Goal: Information Seeking & Learning: Learn about a topic

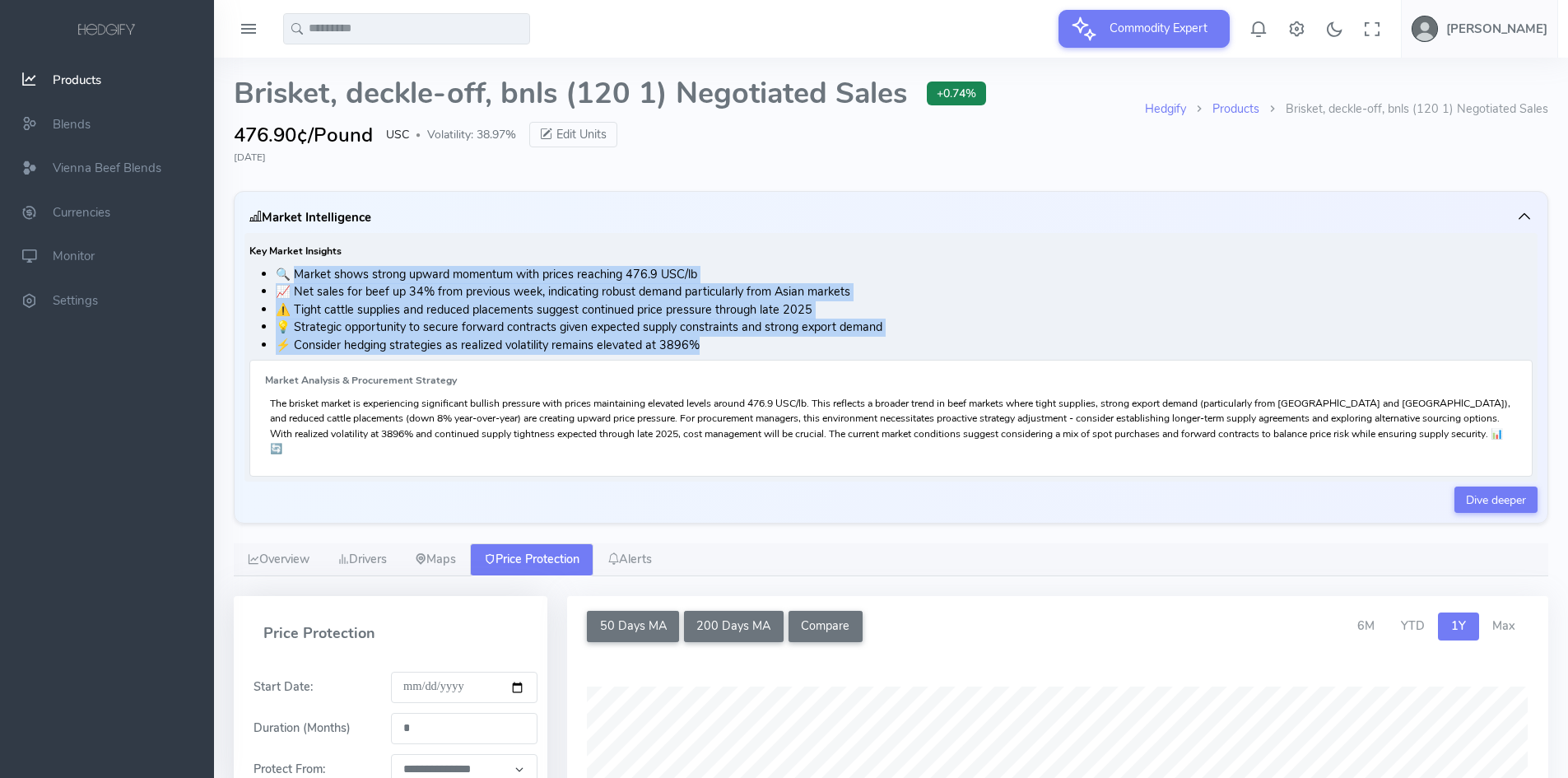
drag, startPoint x: 298, startPoint y: 277, endPoint x: 728, endPoint y: 339, distance: 434.4
click at [728, 339] on ul "🔍 Market shows strong upward momentum with prices reaching 476.9 USC/lb 📈 Net s…" at bounding box center [890, 310] width 1283 height 89
click at [727, 342] on li "⚡ Consider hedging strategies as realized volatility remains elevated at 3896%" at bounding box center [904, 345] width 1257 height 18
drag, startPoint x: 719, startPoint y: 345, endPoint x: 223, endPoint y: 254, distance: 504.3
click at [223, 254] on div "Hedgify Products Brisket, deckle-off, bnls (120 1) Negotiated Sales Brisket, de…" at bounding box center [890, 644] width 1354 height 1173
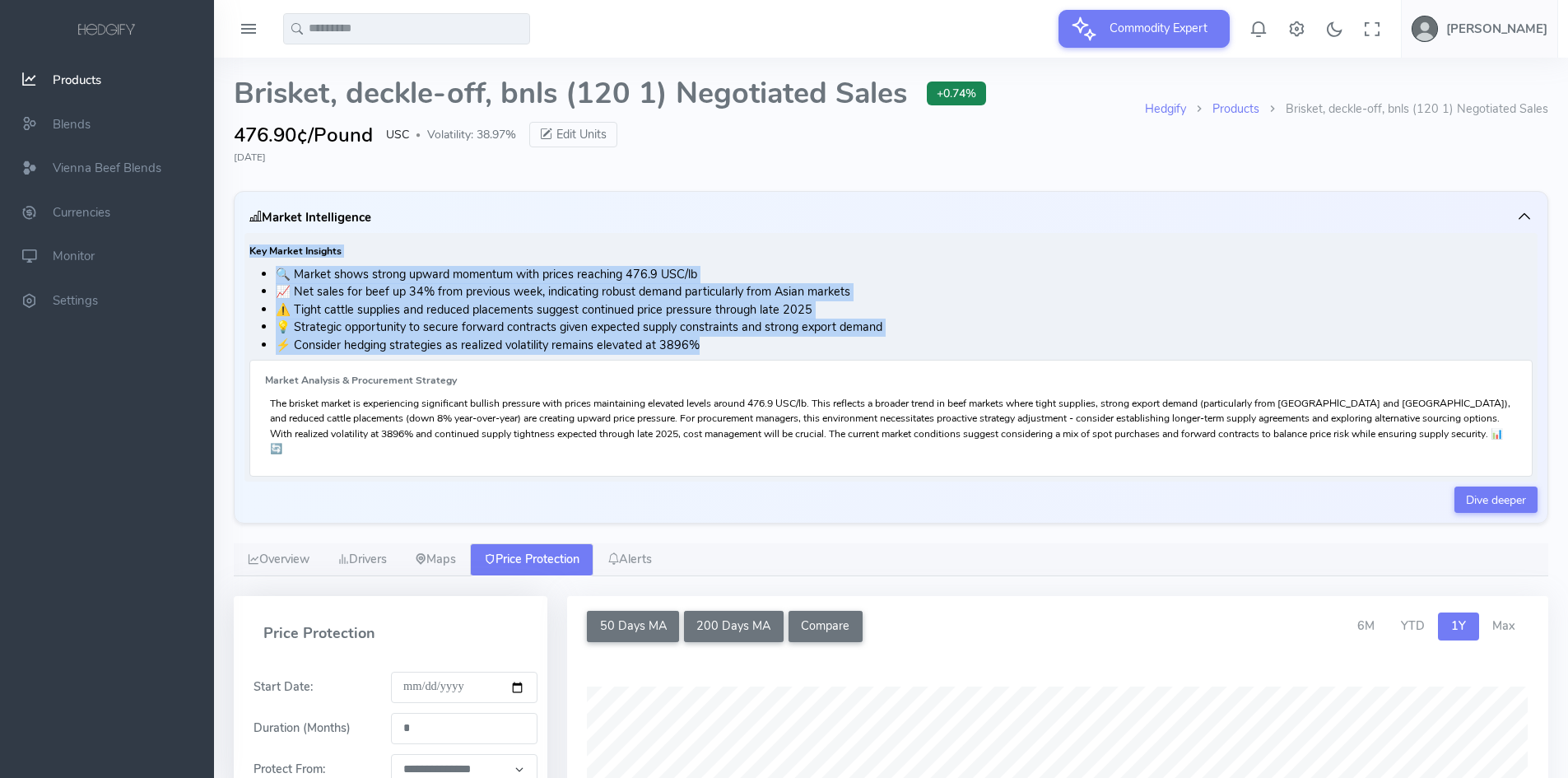
click at [252, 251] on h6 "Key Market Insights" at bounding box center [890, 251] width 1283 height 11
drag, startPoint x: 252, startPoint y: 251, endPoint x: 760, endPoint y: 340, distance: 515.7
click at [760, 340] on div "Key Market Insights 🔍 Market shows strong upward momentum with prices reaching …" at bounding box center [890, 358] width 1292 height 249
click at [761, 353] on li "⚡ Consider hedging strategies as realized volatility remains elevated at 3896%" at bounding box center [904, 345] width 1257 height 18
drag, startPoint x: 711, startPoint y: 350, endPoint x: 252, endPoint y: 255, distance: 468.7
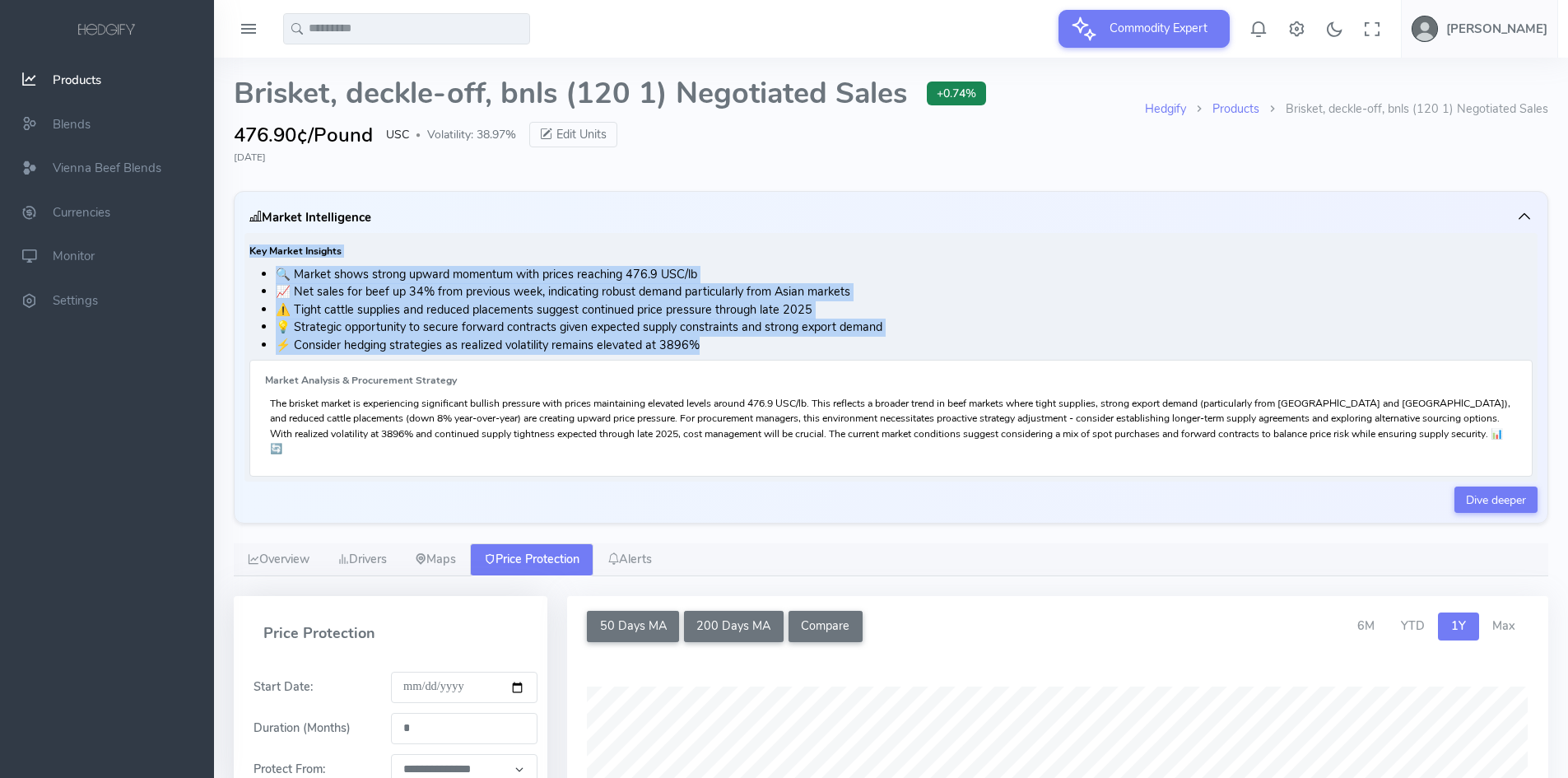
click at [252, 255] on div "Key Market Insights 🔍 Market shows strong upward momentum with prices reaching …" at bounding box center [890, 358] width 1292 height 249
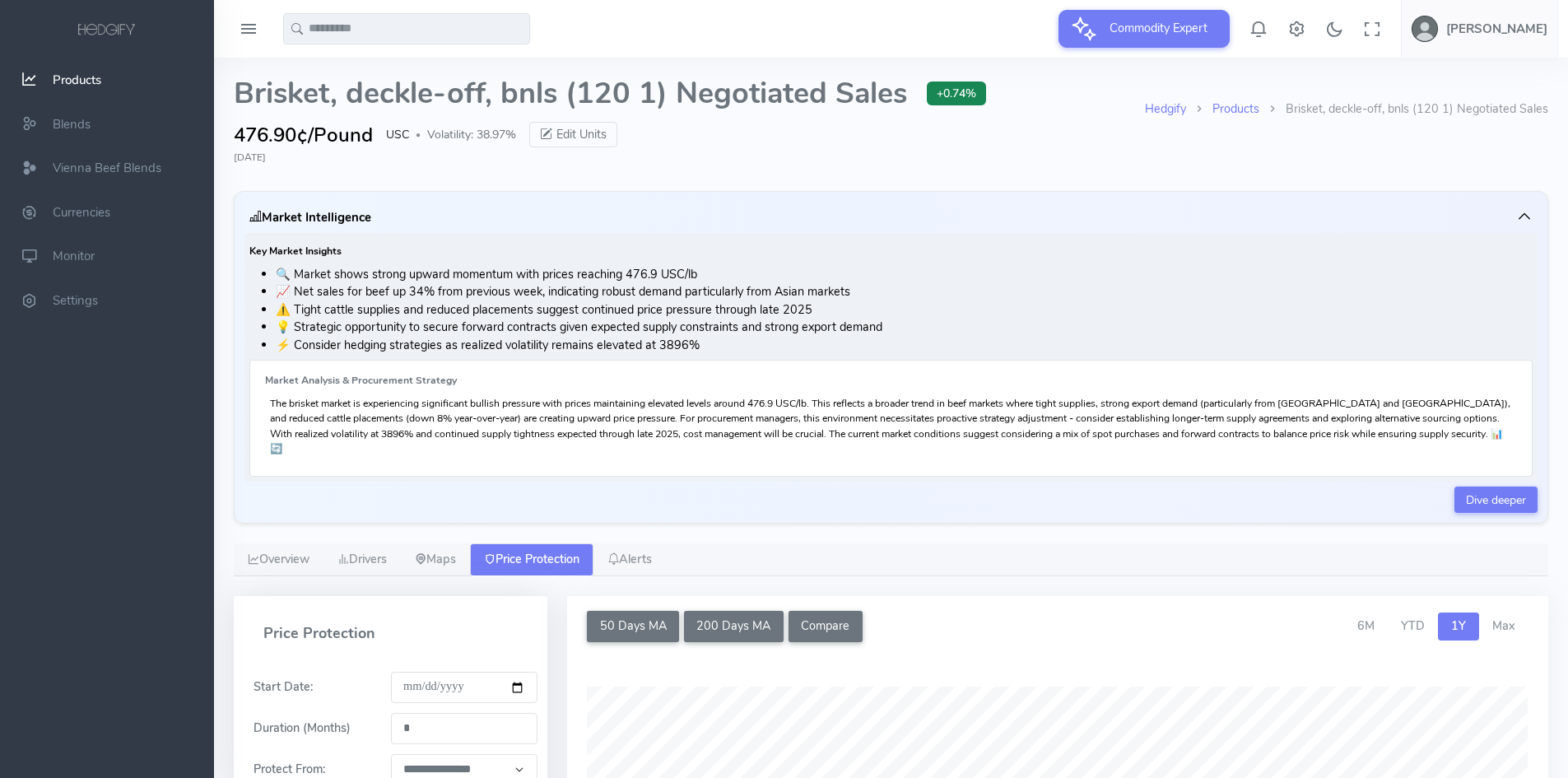
click at [421, 401] on p "The brisket market is experiencing significant bullish pressure with prices mai…" at bounding box center [890, 426] width 1241 height 60
click at [316, 274] on li "🔍 Market shows strong upward momentum with prices reaching 476.9 USC/lb" at bounding box center [904, 275] width 1257 height 18
click at [318, 291] on li "📈 Net sales for beef up 34% from previous week, indicating robust demand partic…" at bounding box center [904, 292] width 1257 height 18
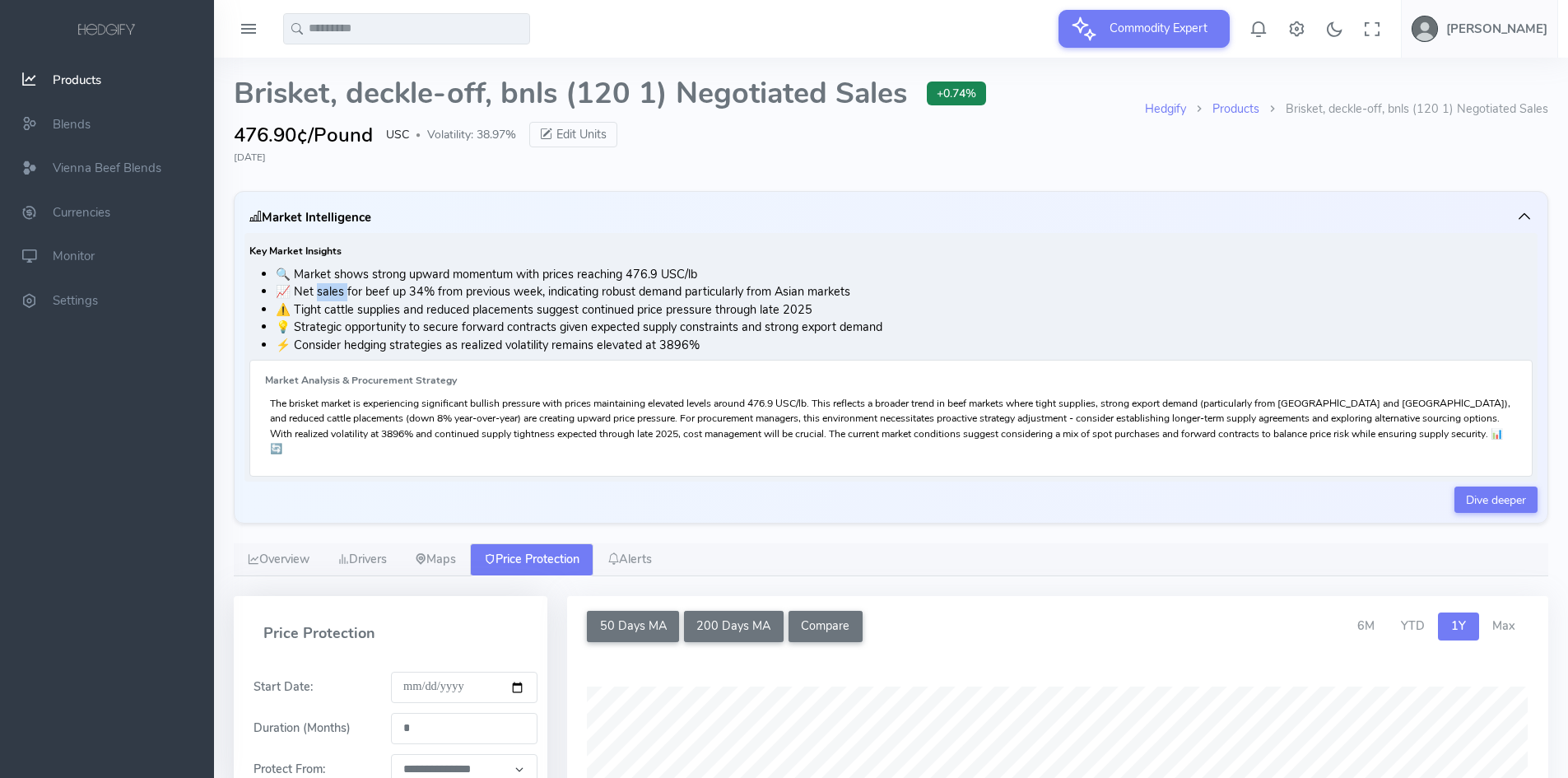
click at [318, 291] on li "📈 Net sales for beef up 34% from previous week, indicating robust demand partic…" at bounding box center [904, 292] width 1257 height 18
click at [68, 86] on span "Products" at bounding box center [77, 79] width 48 height 16
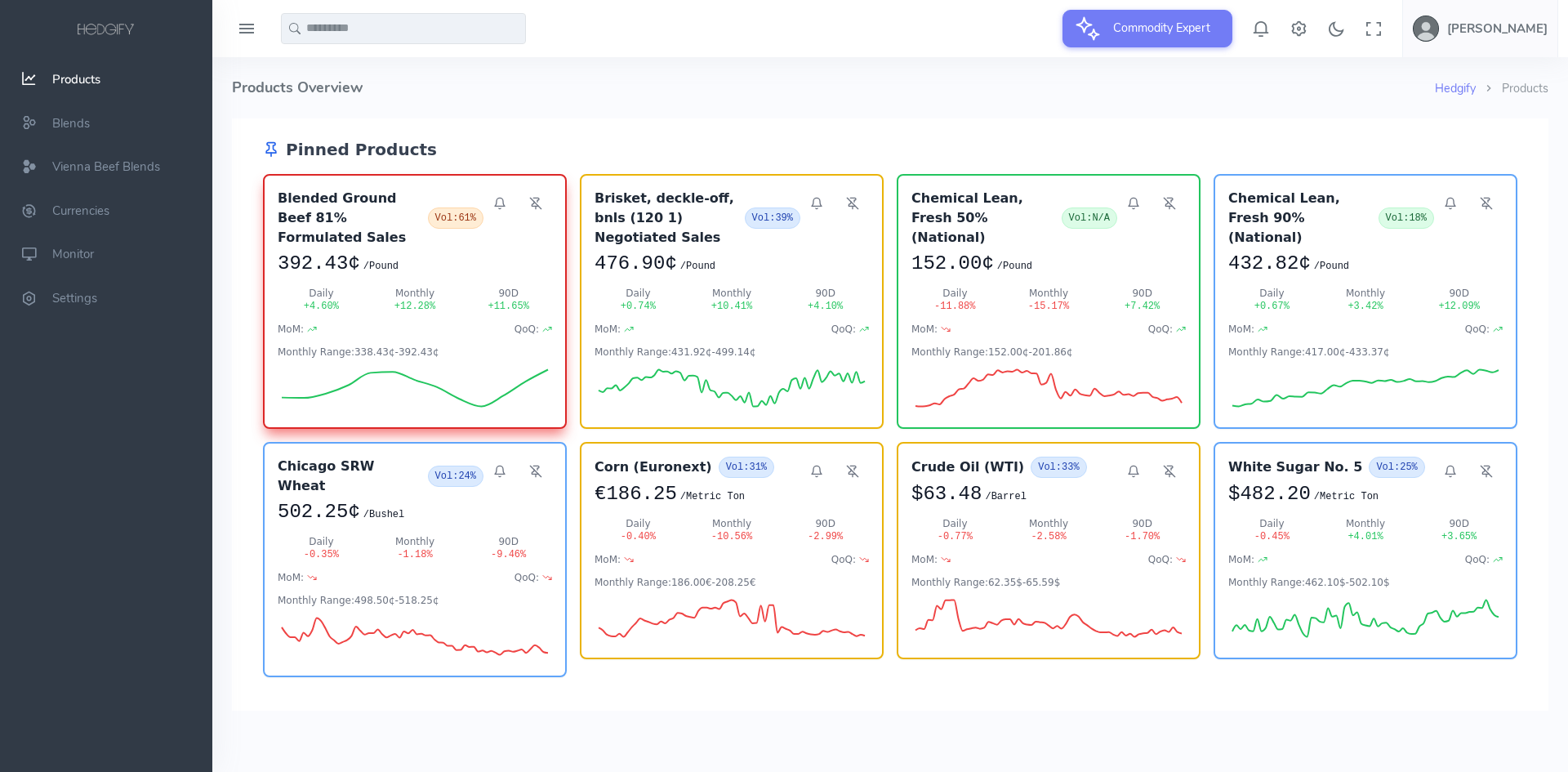
click at [393, 27] on input "text" at bounding box center [404, 29] width 245 height 31
click at [382, 62] on link "L ive Cattle" at bounding box center [403, 62] width 204 height 18
type input "**********"
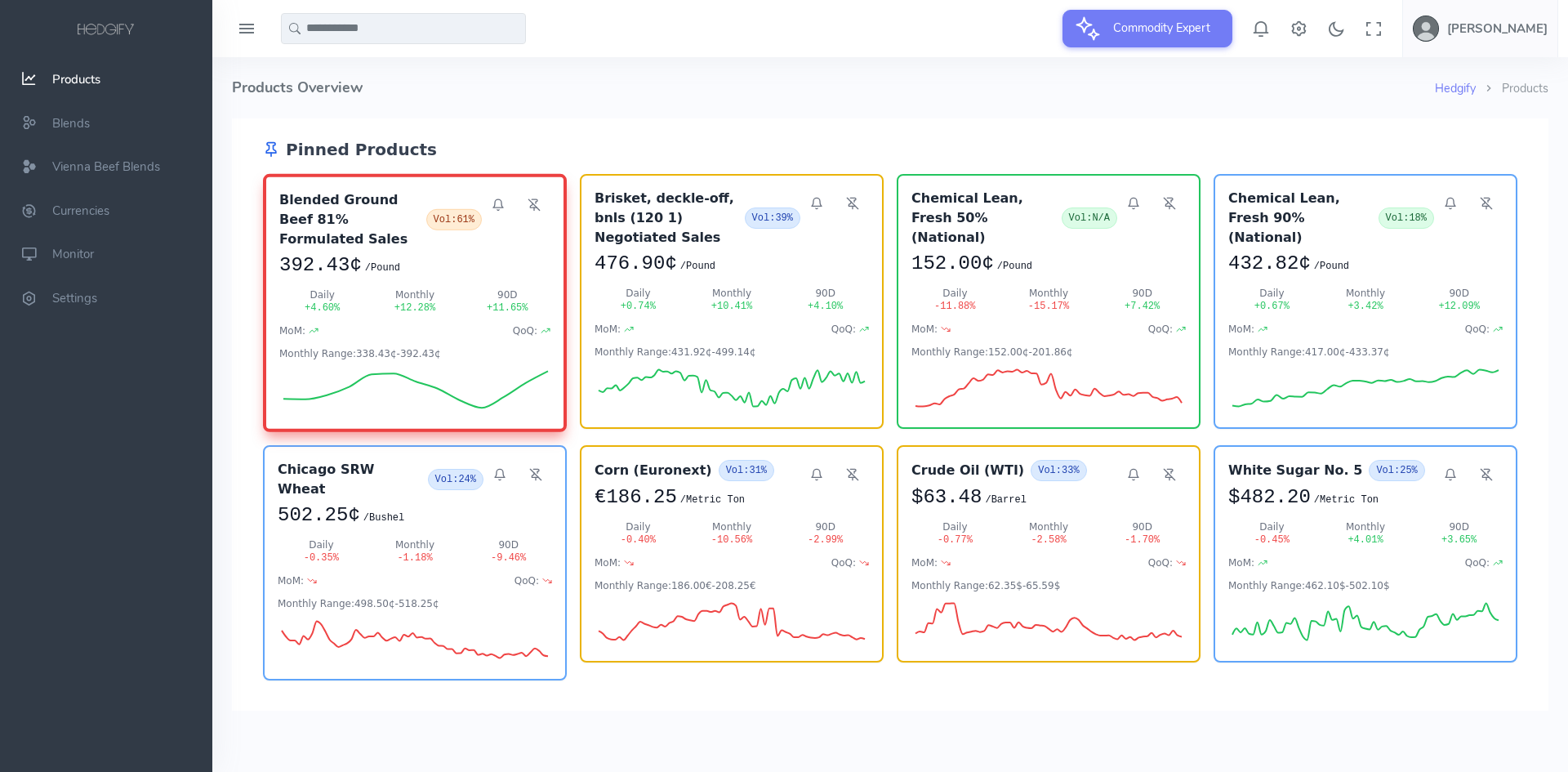
scroll to position [117, 0]
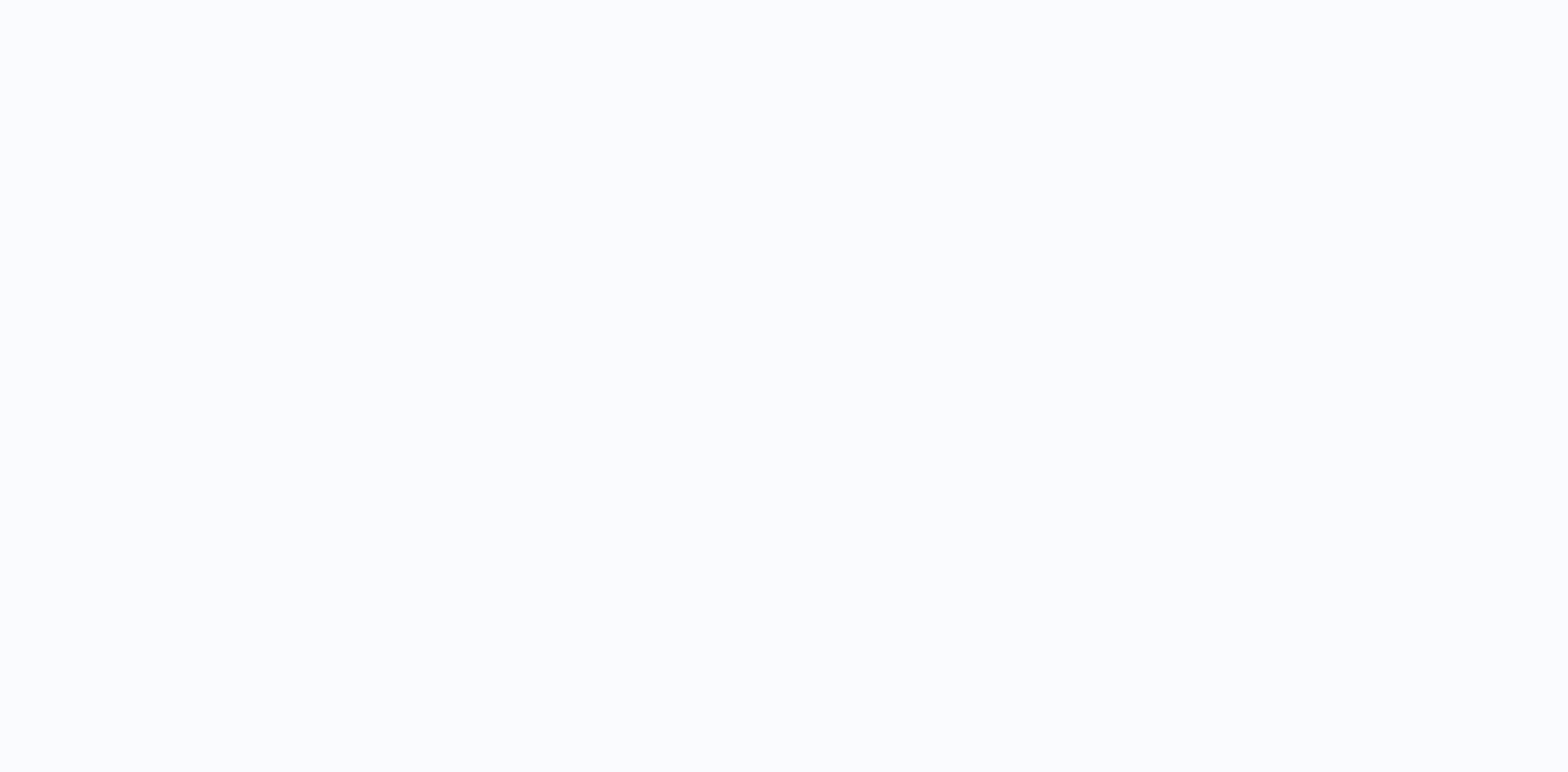
select select "****"
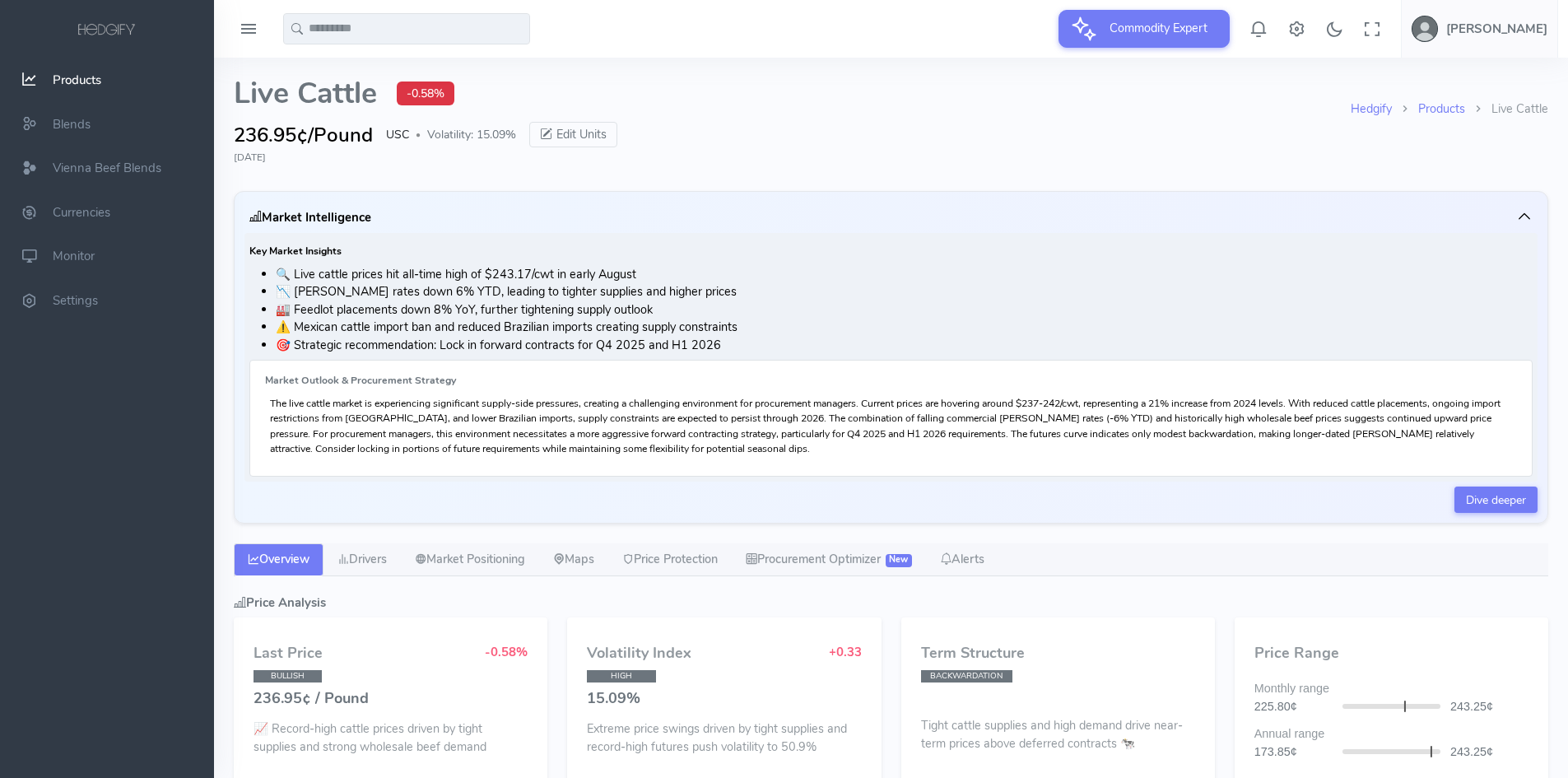
click at [384, 352] on li "🎯 Strategic recommendation: Lock in forward contracts for Q4 2025 and H1 2026" at bounding box center [904, 345] width 1257 height 18
type input "**********"
click at [569, 346] on li "🎯 Strategic recommendation: Lock in forward contracts for Q4 2025 and H1 2026" at bounding box center [904, 345] width 1257 height 18
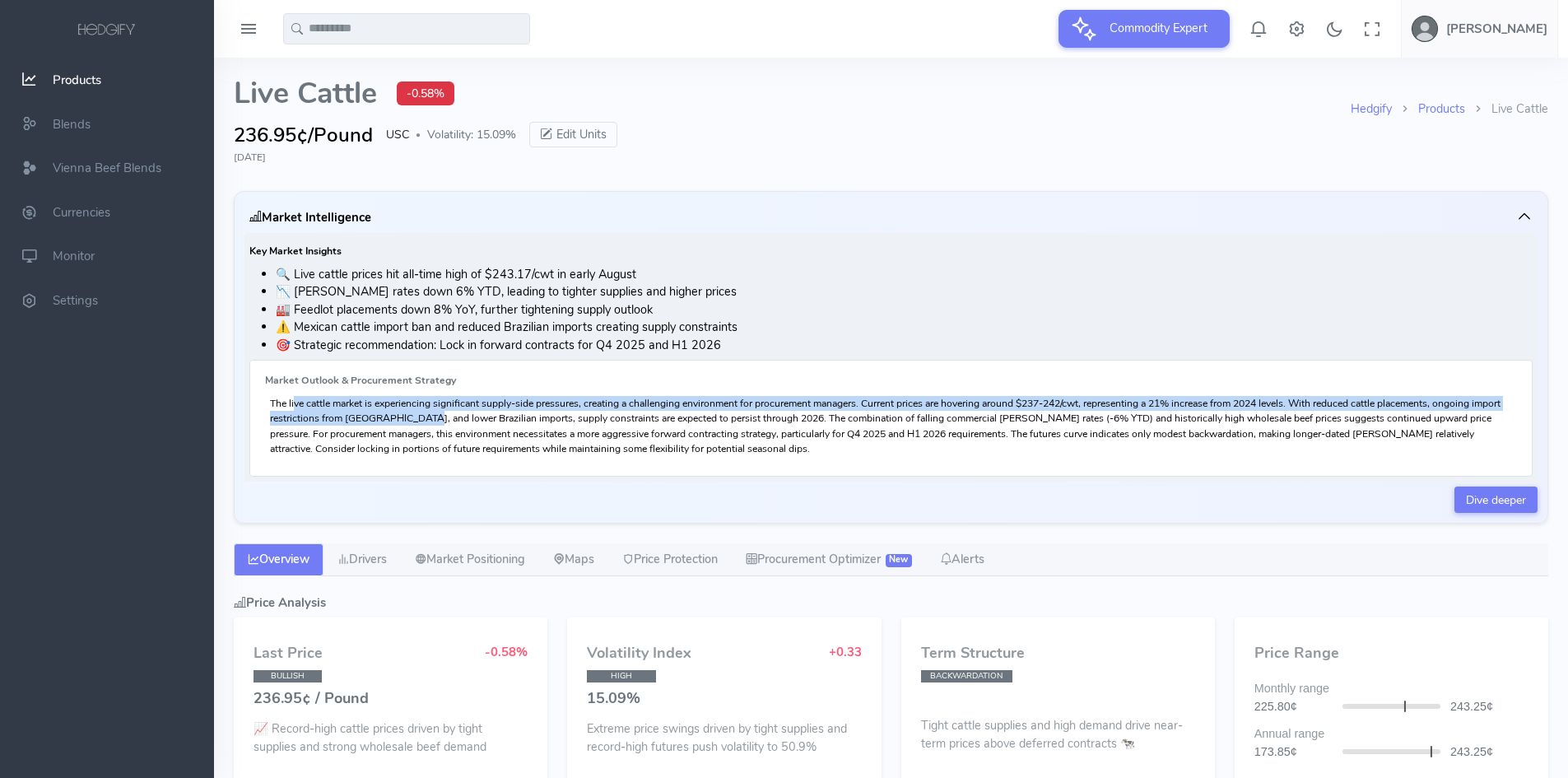
drag, startPoint x: 271, startPoint y: 402, endPoint x: 427, endPoint y: 419, distance: 156.9
click at [427, 419] on p "The live cattle market is experiencing significant supply-side pressures, creat…" at bounding box center [890, 426] width 1241 height 60
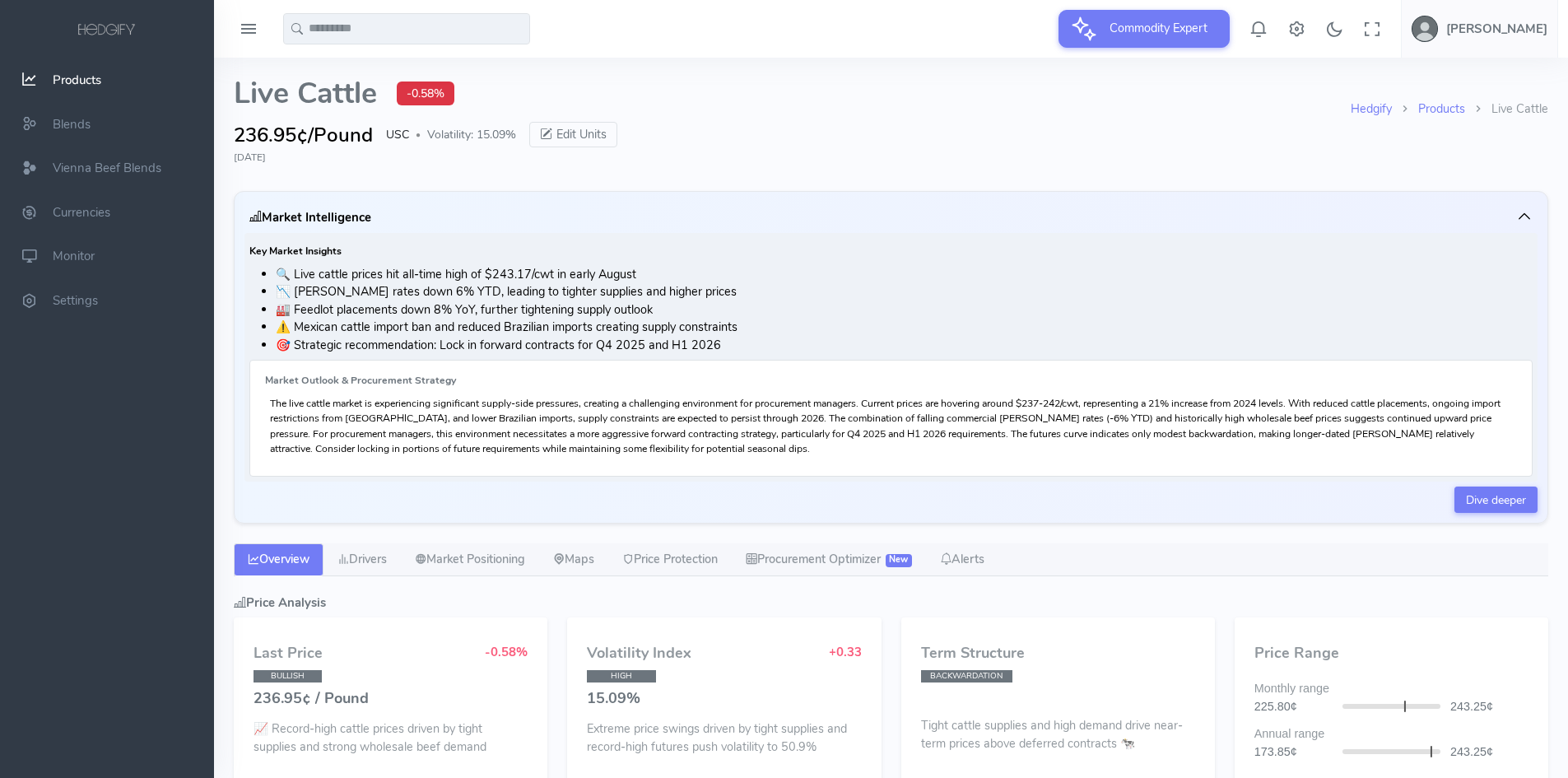
drag, startPoint x: 323, startPoint y: 32, endPoint x: 193, endPoint y: 33, distance: 130.0
click at [323, 32] on input "text" at bounding box center [407, 29] width 247 height 31
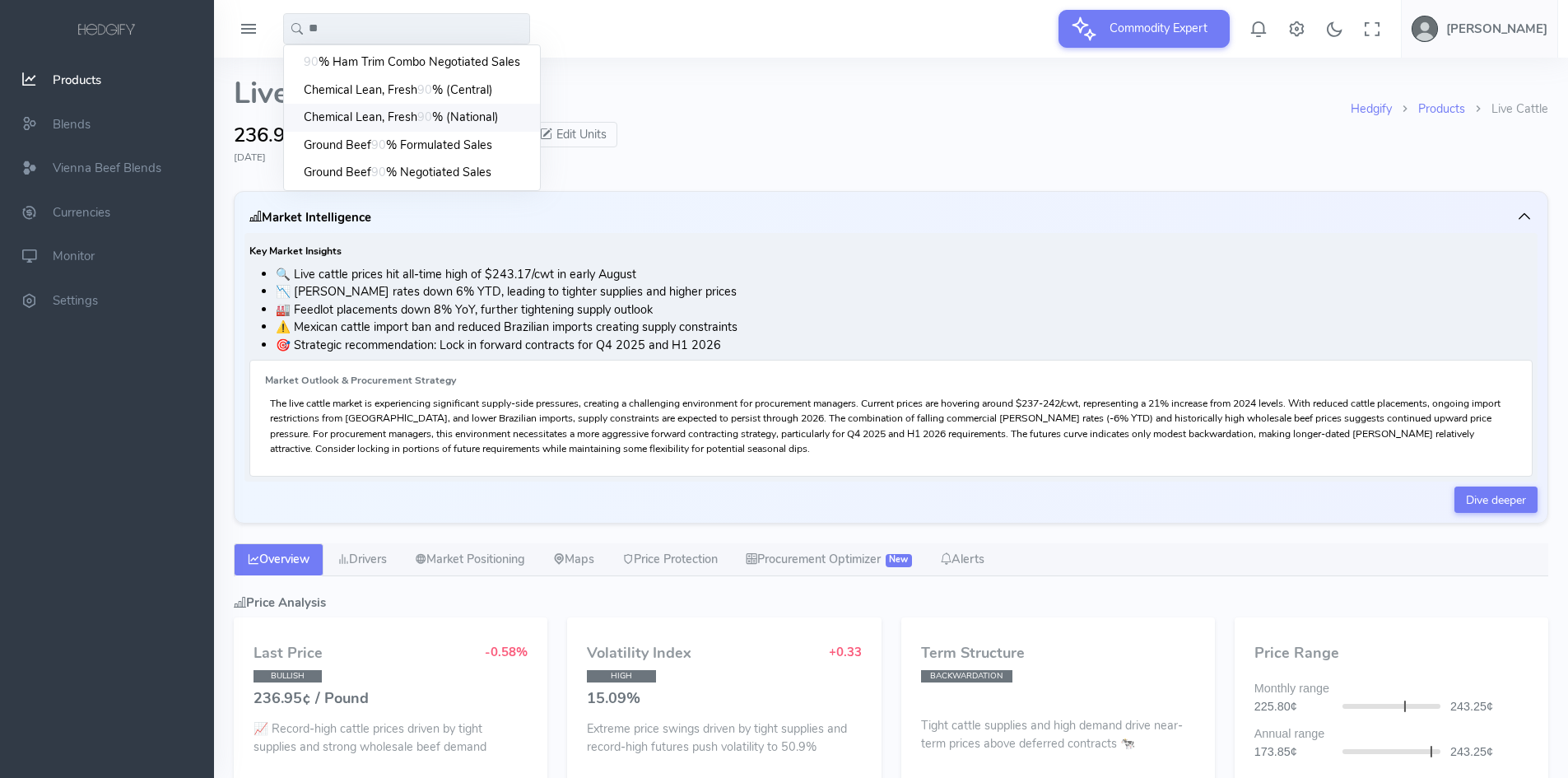
click at [428, 116] on span "90" at bounding box center [424, 118] width 14 height 18
type input "**********"
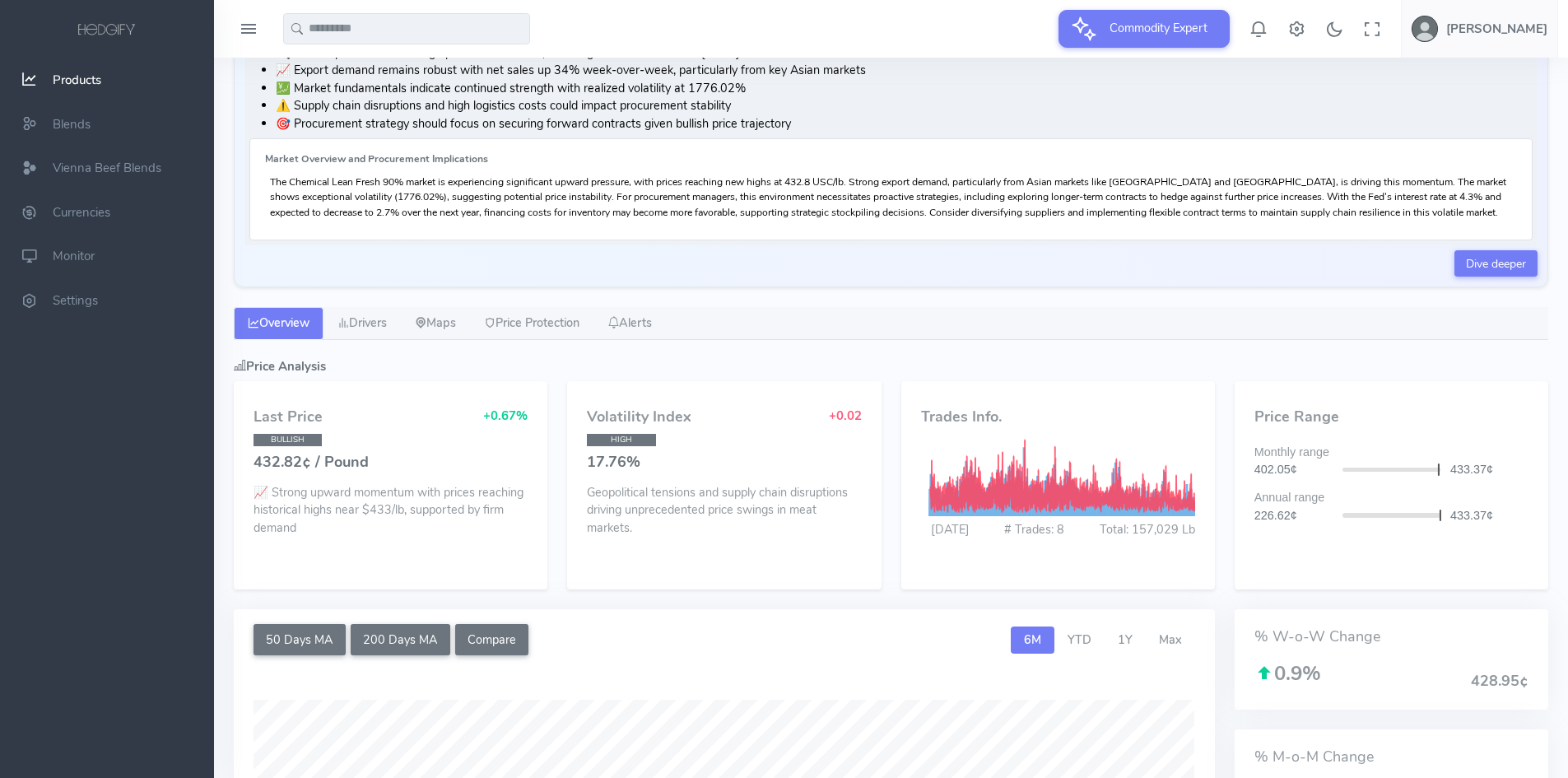
scroll to position [247, 0]
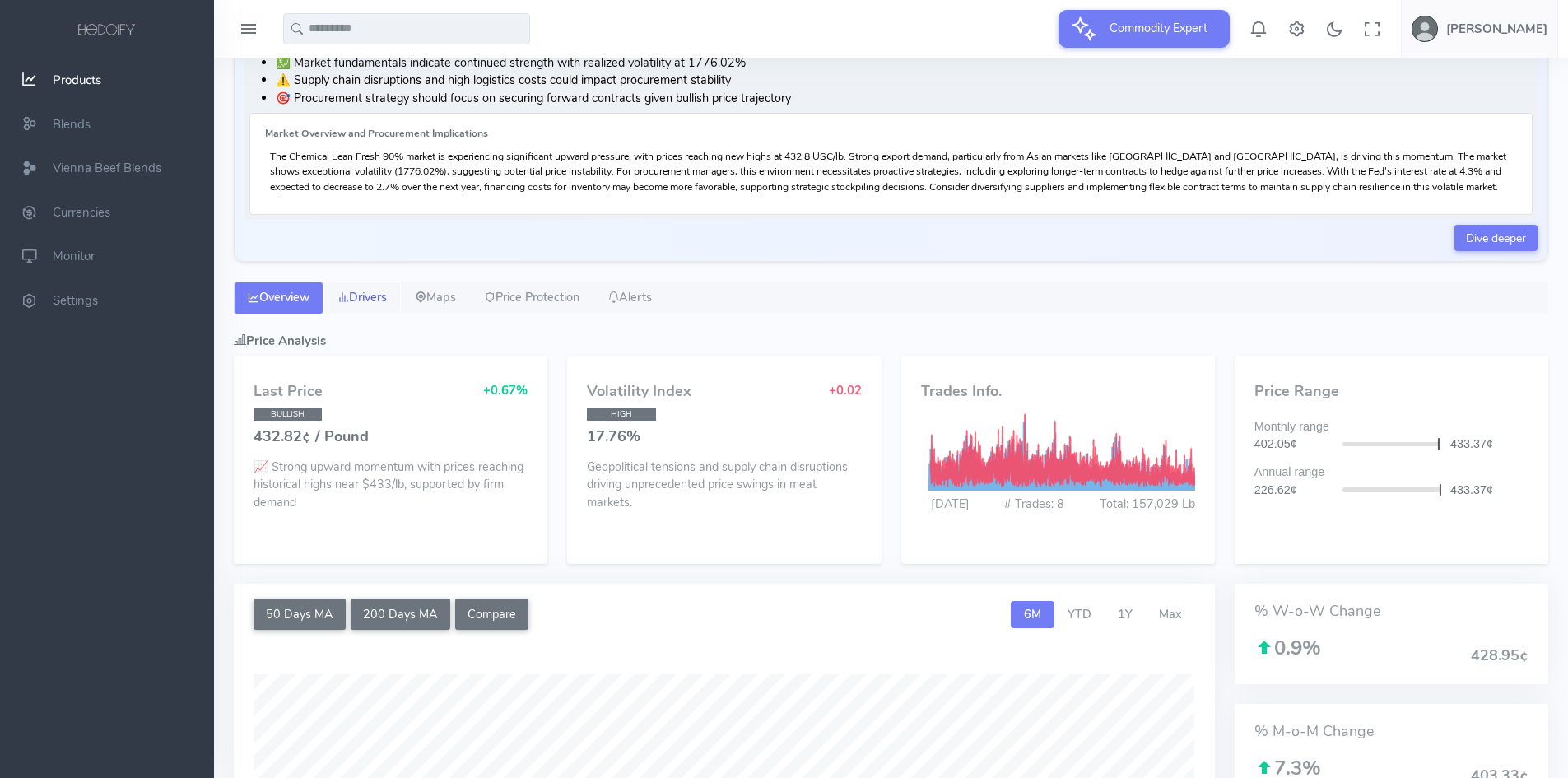
click at [385, 296] on link "Drivers" at bounding box center [362, 298] width 77 height 33
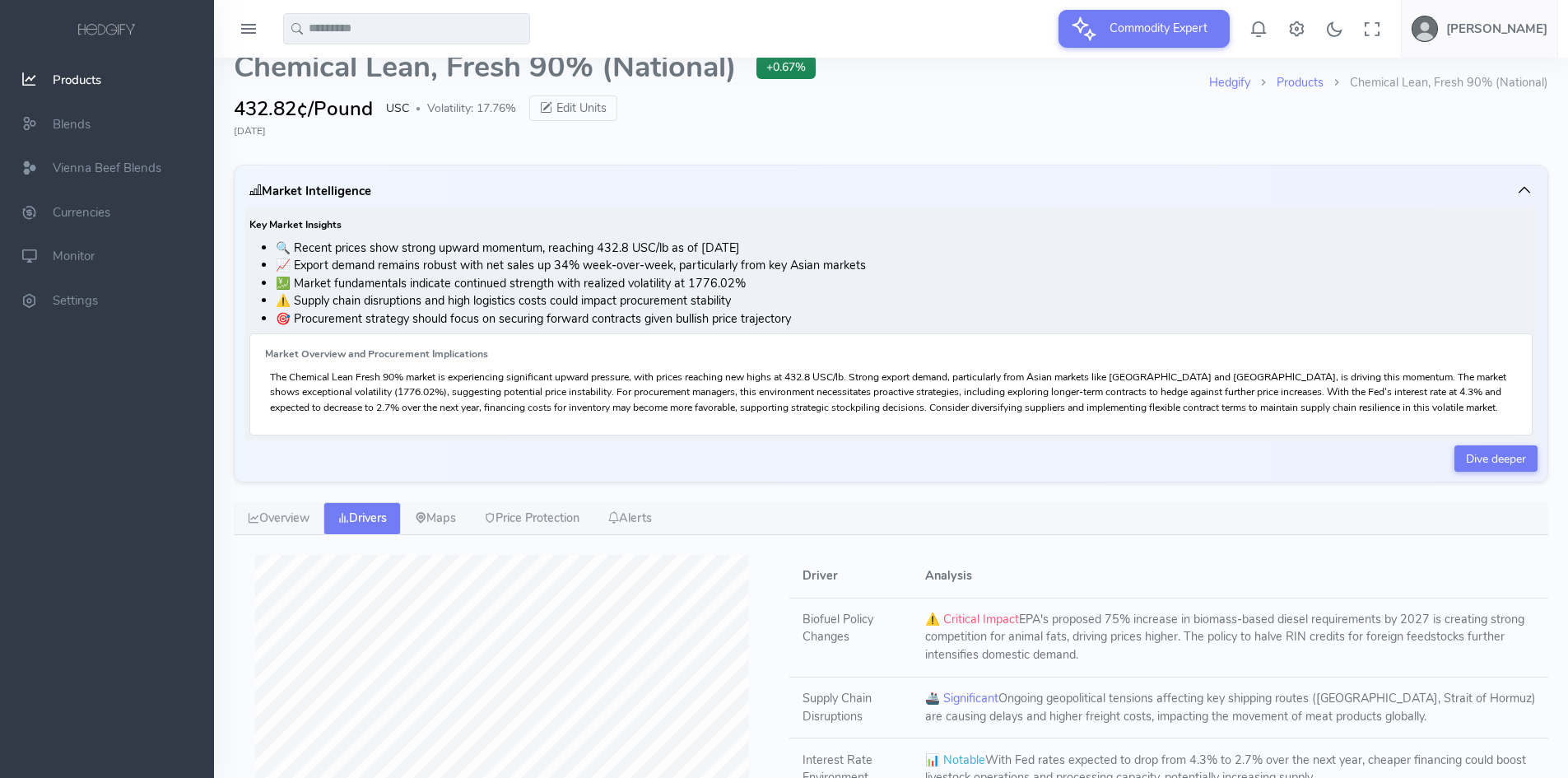
scroll to position [0, 0]
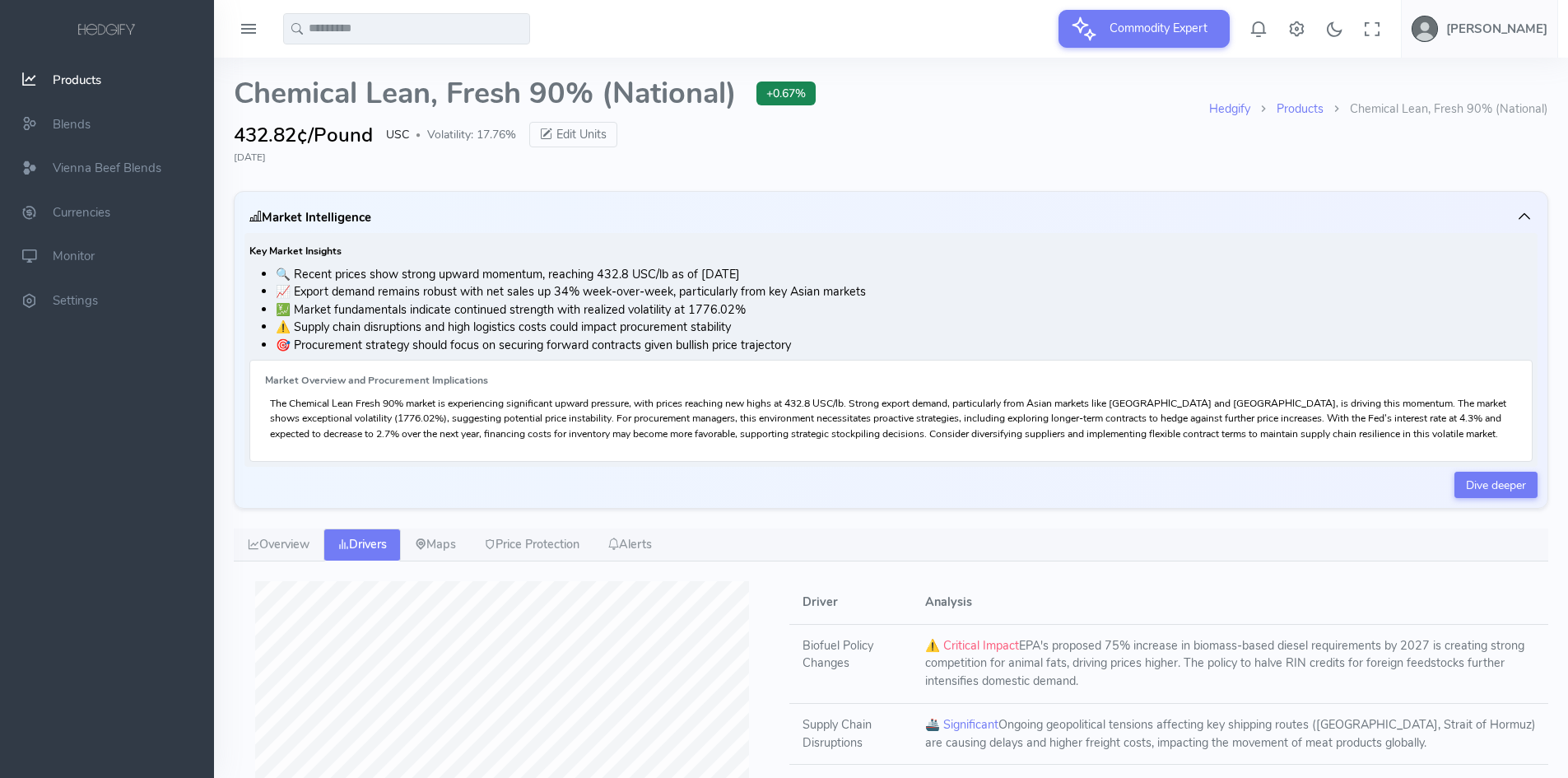
click at [419, 36] on input "text" at bounding box center [407, 29] width 247 height 31
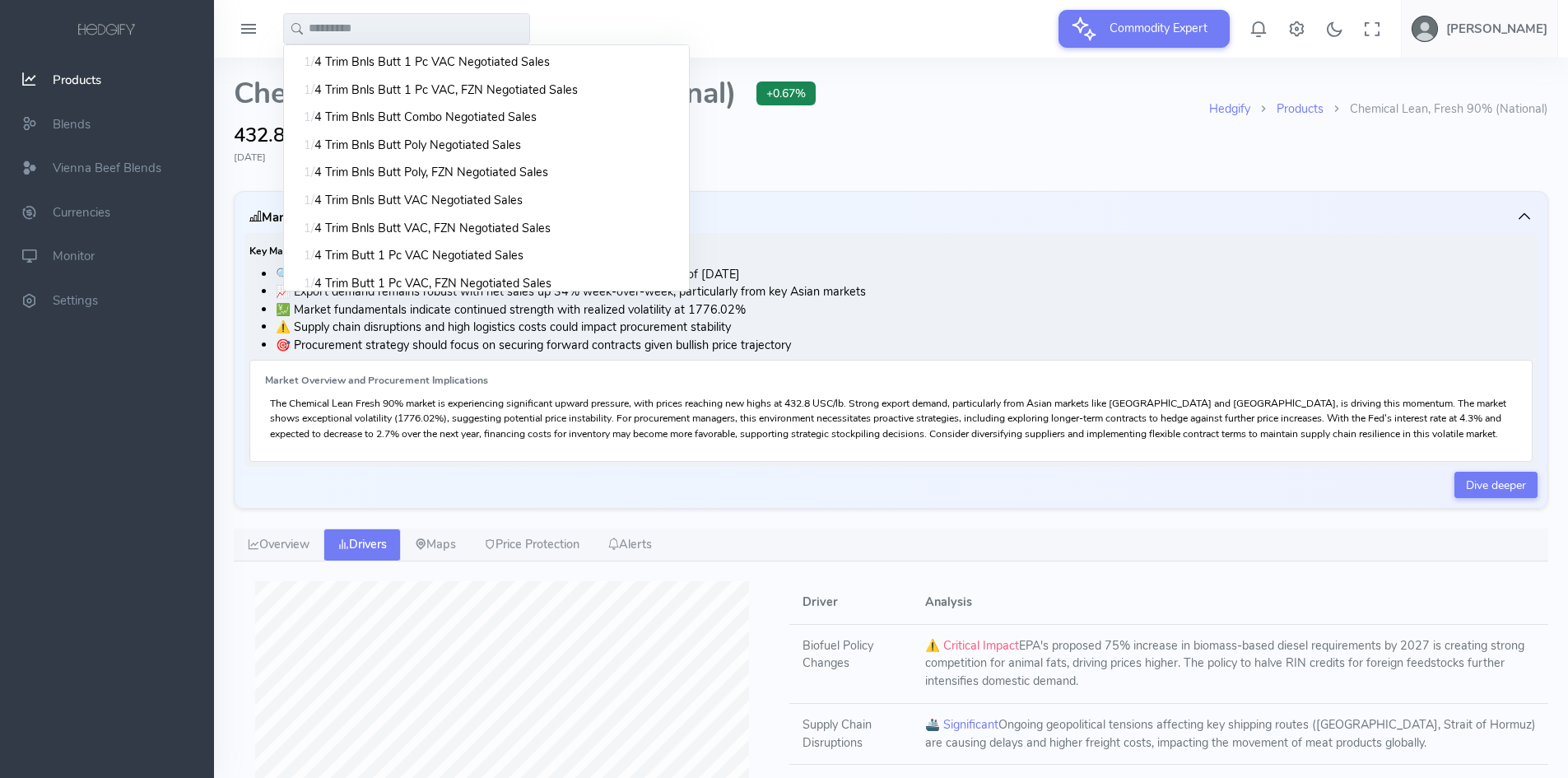
click at [89, 83] on span "Products" at bounding box center [77, 79] width 48 height 16
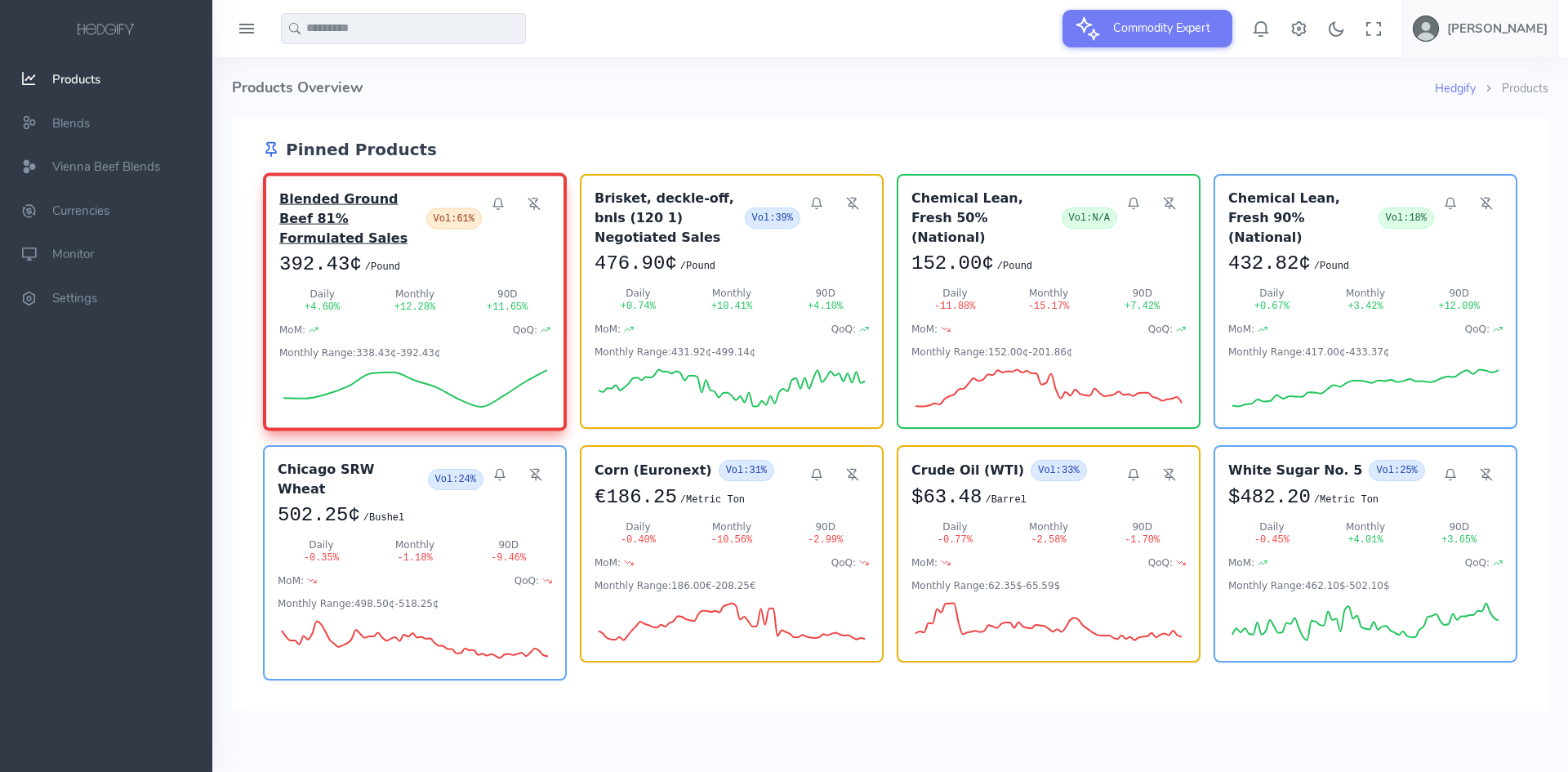
click at [388, 210] on h3 "Blended Ground Beef 81% Formulated Sales" at bounding box center [349, 218] width 141 height 58
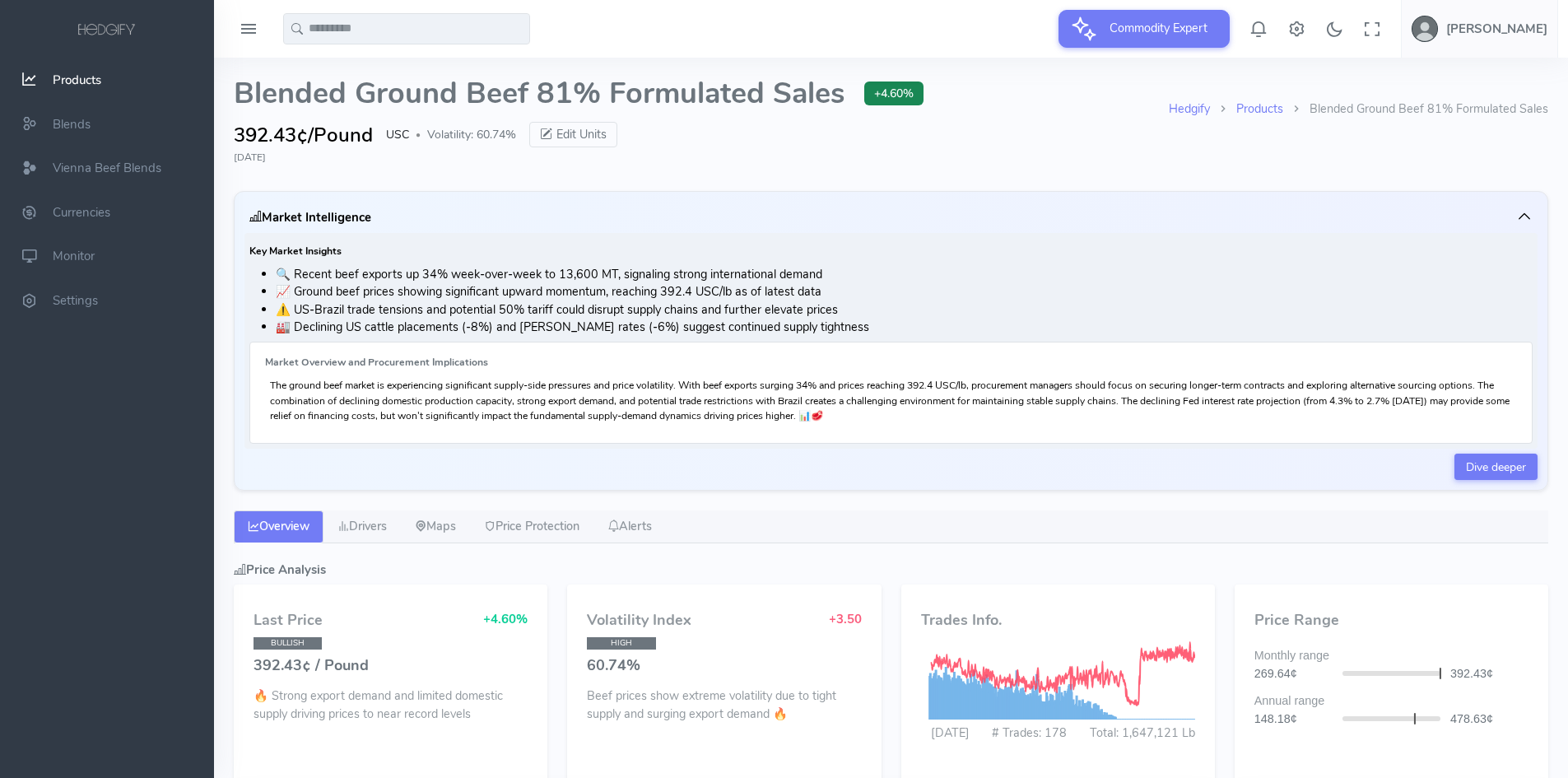
type input "**********"
click at [384, 297] on li "📈 Ground beef prices showing significant upward momentum, reaching 392.4 USC/lb…" at bounding box center [904, 292] width 1257 height 18
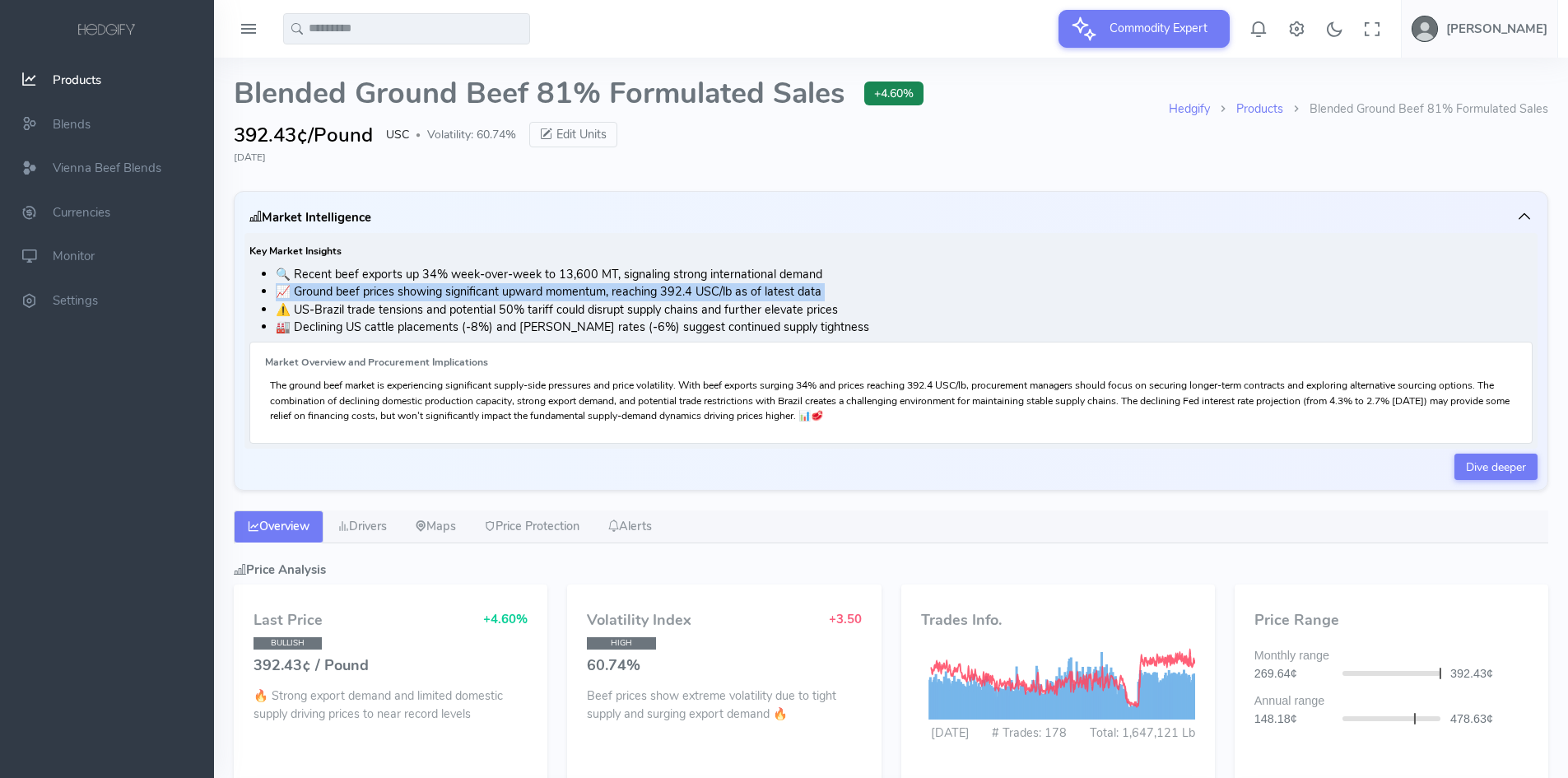
click at [384, 297] on li "📈 Ground beef prices showing significant upward momentum, reaching 392.4 USC/lb…" at bounding box center [904, 292] width 1257 height 18
click at [385, 312] on li "⚠️ US-Brazil trade tensions and potential 50% tariff could disrupt supply chain…" at bounding box center [904, 310] width 1257 height 18
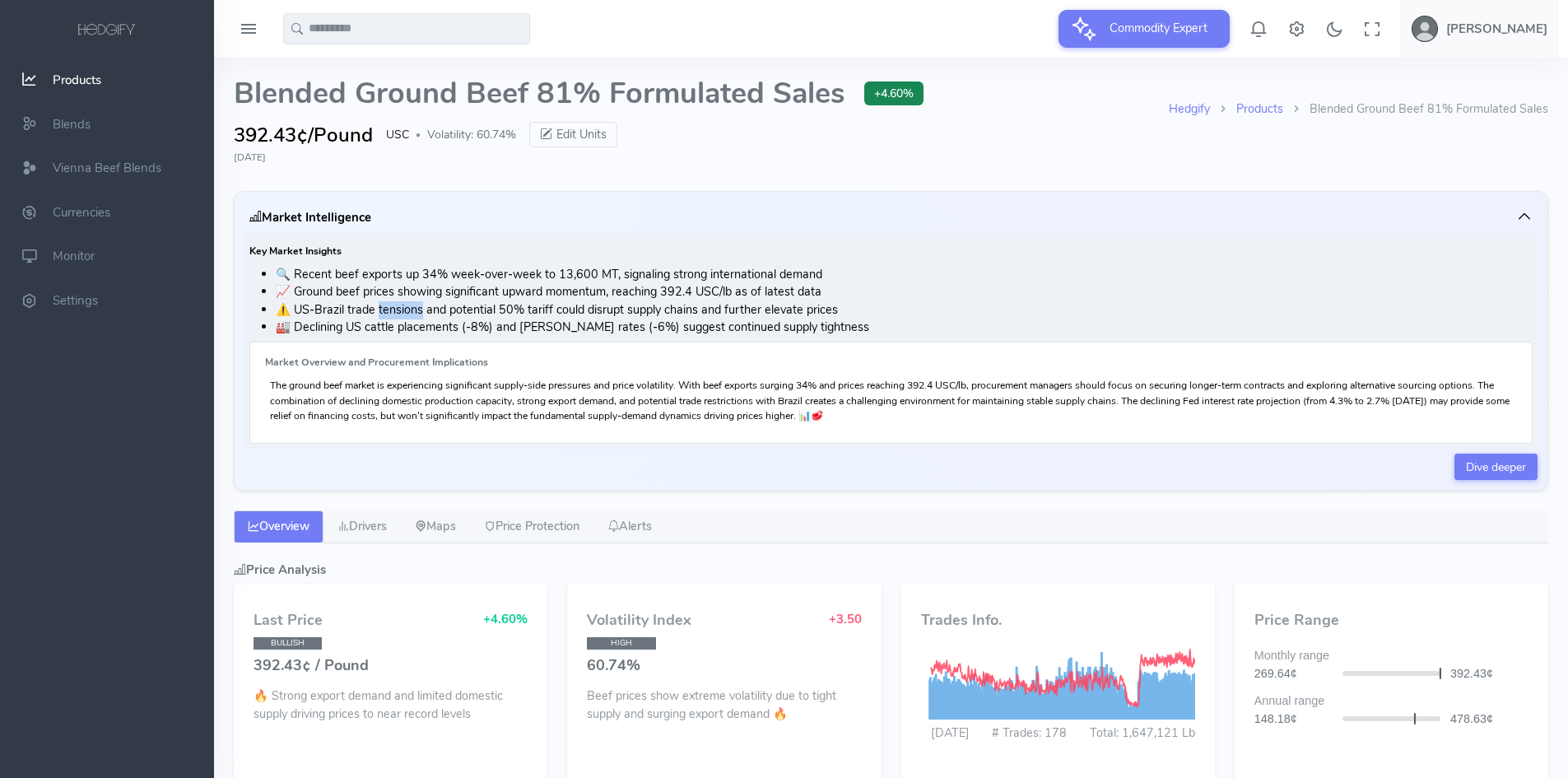
click at [385, 312] on li "⚠️ US-Brazil trade tensions and potential 50% tariff could disrupt supply chain…" at bounding box center [904, 310] width 1257 height 18
click at [387, 321] on li "🏭 Declining US cattle placements (-8%) and [PERSON_NAME] rates (-6%) suggest co…" at bounding box center [904, 327] width 1257 height 18
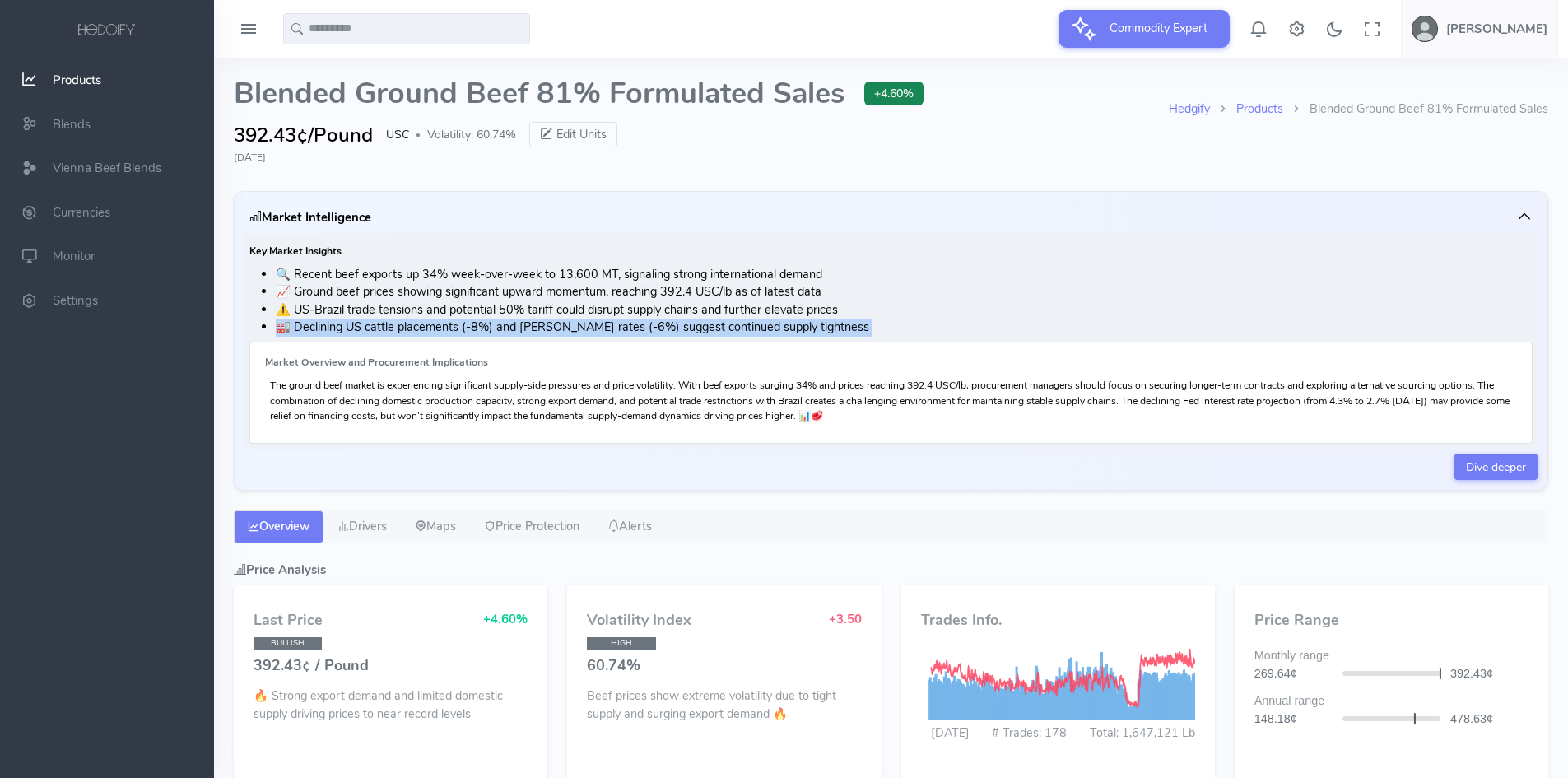
click at [387, 321] on li "🏭 Declining US cattle placements (-8%) and [PERSON_NAME] rates (-6%) suggest co…" at bounding box center [904, 327] width 1257 height 18
drag, startPoint x: 369, startPoint y: 24, endPoint x: 367, endPoint y: 46, distance: 22.1
click at [369, 24] on input "text" at bounding box center [407, 29] width 247 height 31
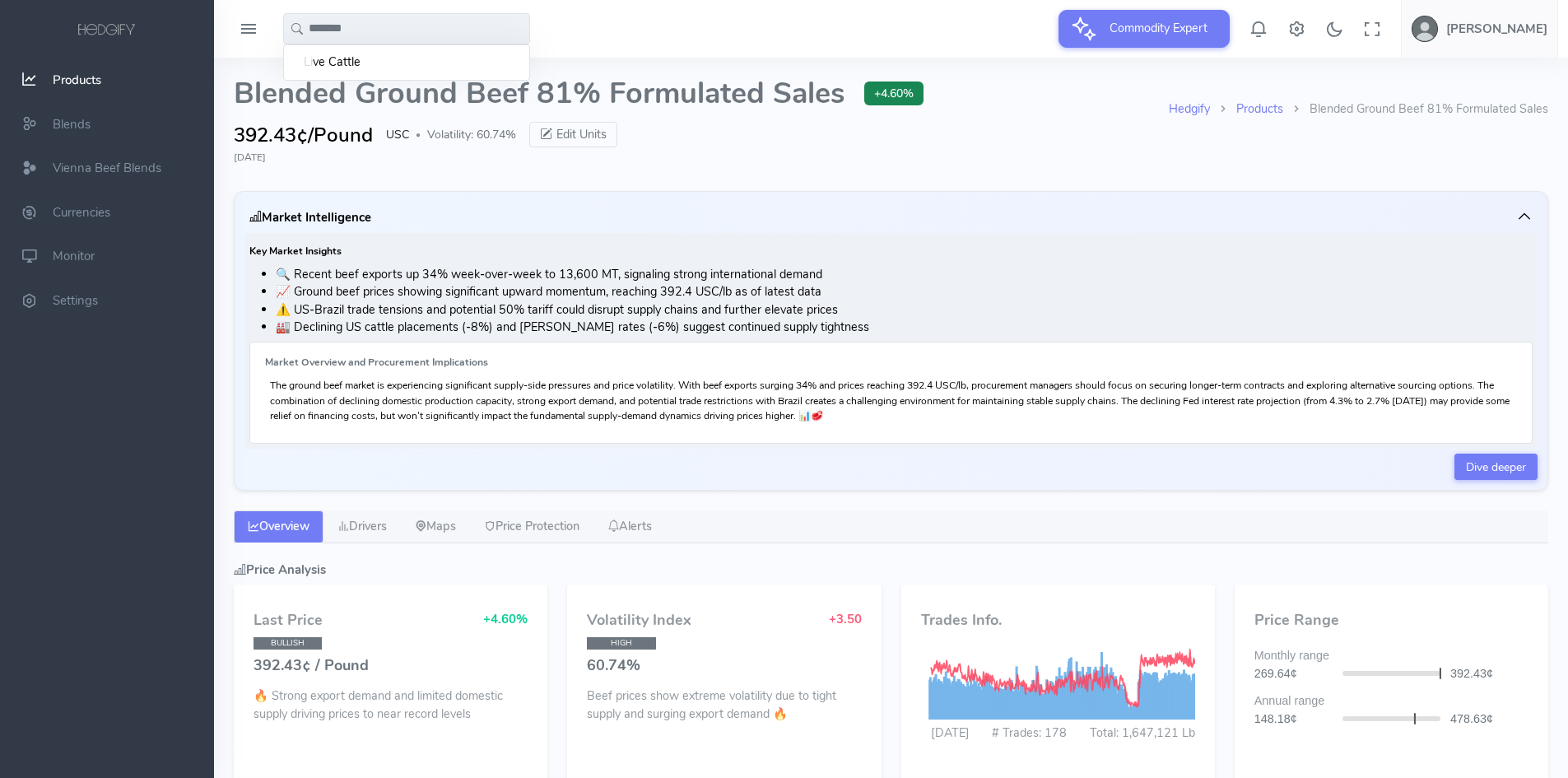
click at [367, 60] on link "Li ve Cattle" at bounding box center [406, 63] width 205 height 18
type input "**********"
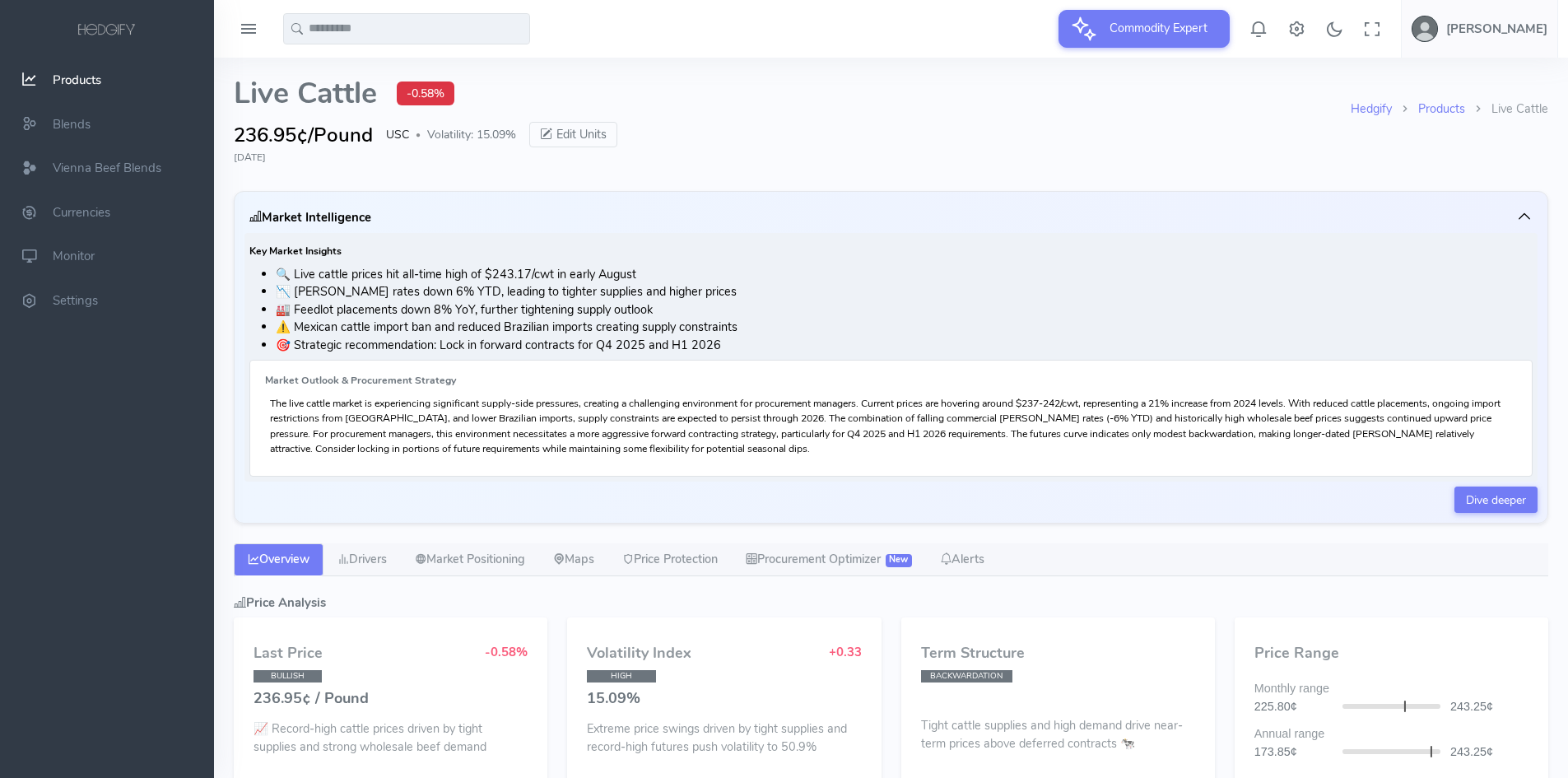
select select "****"
drag, startPoint x: 294, startPoint y: 289, endPoint x: 718, endPoint y: 299, distance: 424.1
click at [718, 299] on li "📉 Slaughter rates down 6% YTD, leading to tighter supplies and higher prices" at bounding box center [904, 292] width 1257 height 18
copy li "laughter rates down 6% YTD, leading to tighter supplies and higher prices"
click at [417, 309] on li "🏭 Feedlot placements down 8% YoY, further tightening supply outlook" at bounding box center [904, 310] width 1257 height 18
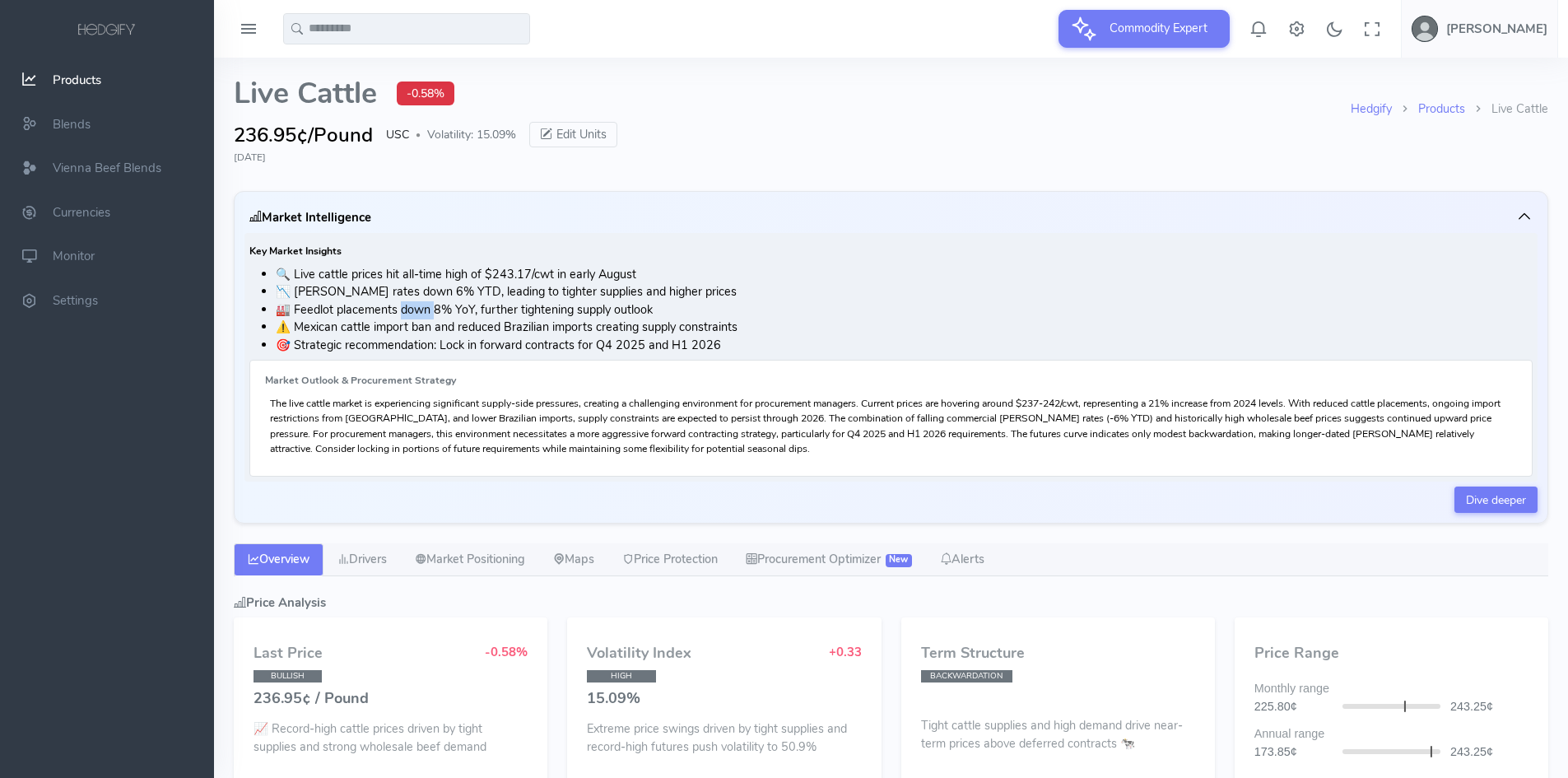
click at [417, 309] on li "🏭 Feedlot placements down 8% YoY, further tightening supply outlook" at bounding box center [904, 310] width 1257 height 18
copy li "🏭 Feedlot placements down 8% YoY, further tightening supply outlook"
drag, startPoint x: 740, startPoint y: 323, endPoint x: 299, endPoint y: 327, distance: 441.0
click at [299, 327] on li "⚠️ Mexican cattle import ban and reduced Brazilian imports creating supply cons…" at bounding box center [904, 327] width 1257 height 18
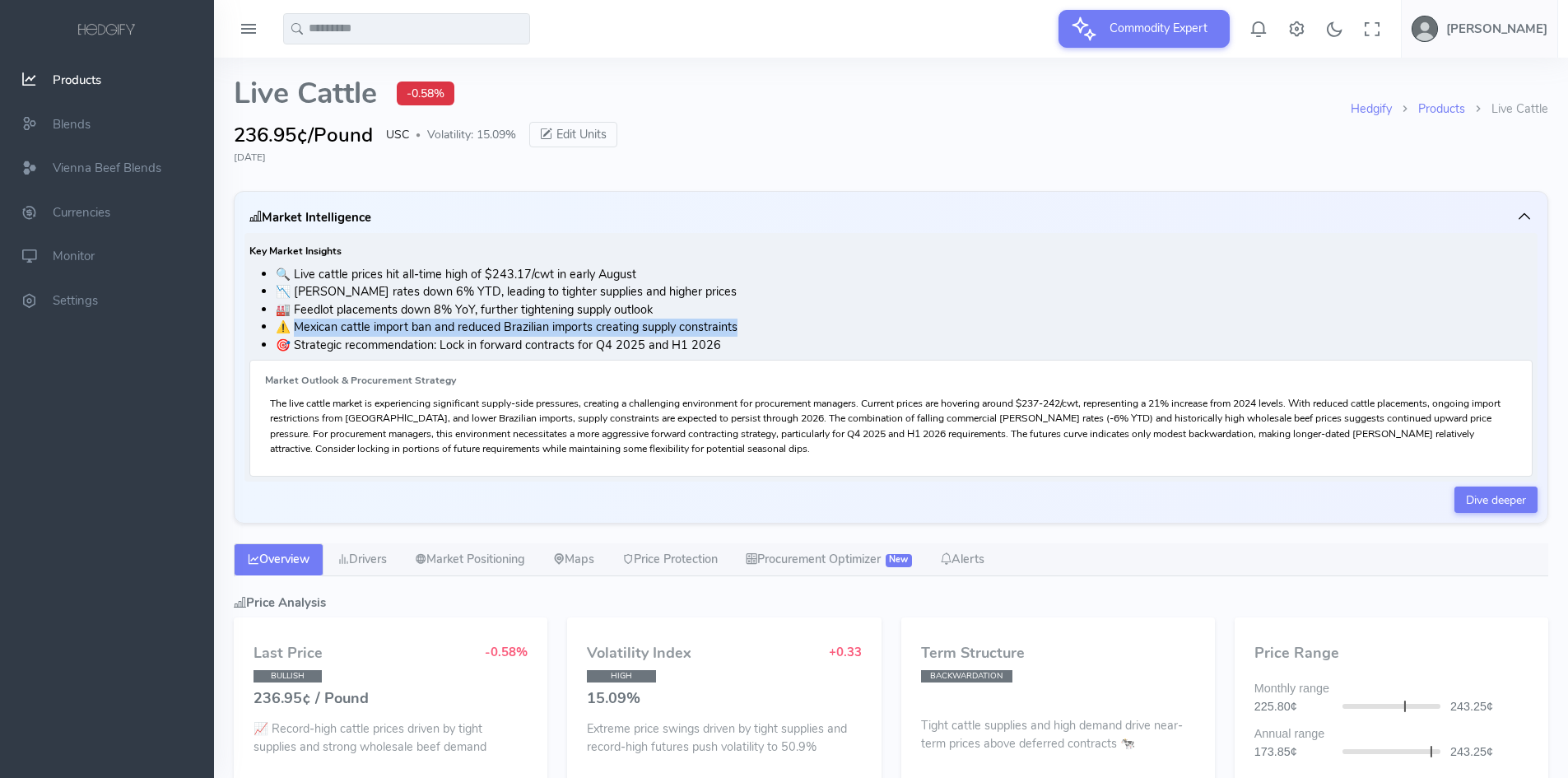
copy li "Mexican cattle import ban and reduced Brazilian imports creating supply constra…"
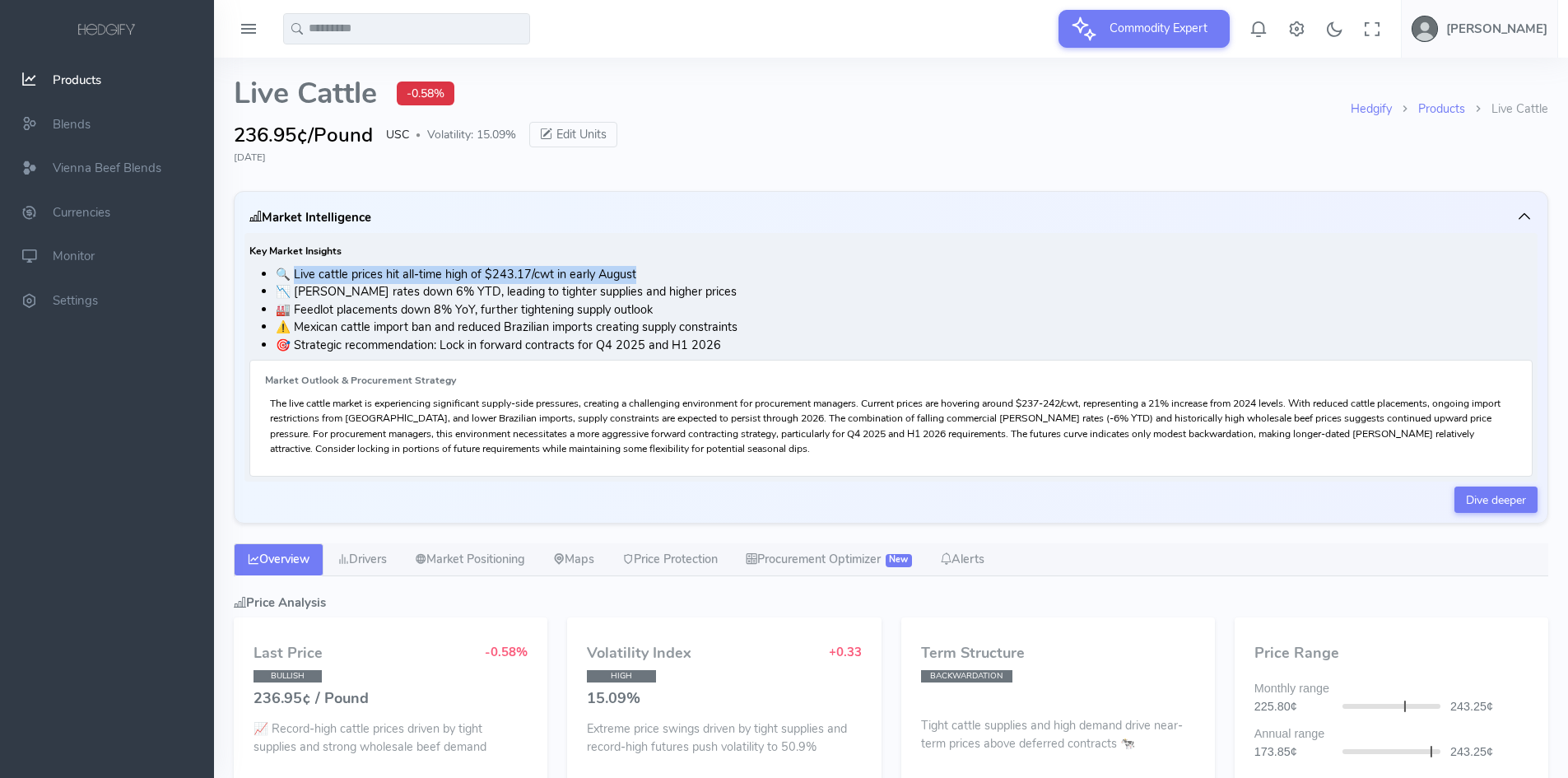
drag, startPoint x: 642, startPoint y: 272, endPoint x: 294, endPoint y: 272, distance: 348.0
click at [294, 272] on li "🔍 Live cattle prices hit all-time high of $243.17/cwt in early August" at bounding box center [904, 275] width 1257 height 18
copy li "ive cattle prices hit all-time high of $243.17/cwt in early August"
click at [578, 473] on div "Market Outlook & Procurement Strategy The live cattle market is experiencing si…" at bounding box center [890, 418] width 1283 height 118
click at [354, 39] on input "text" at bounding box center [407, 29] width 247 height 31
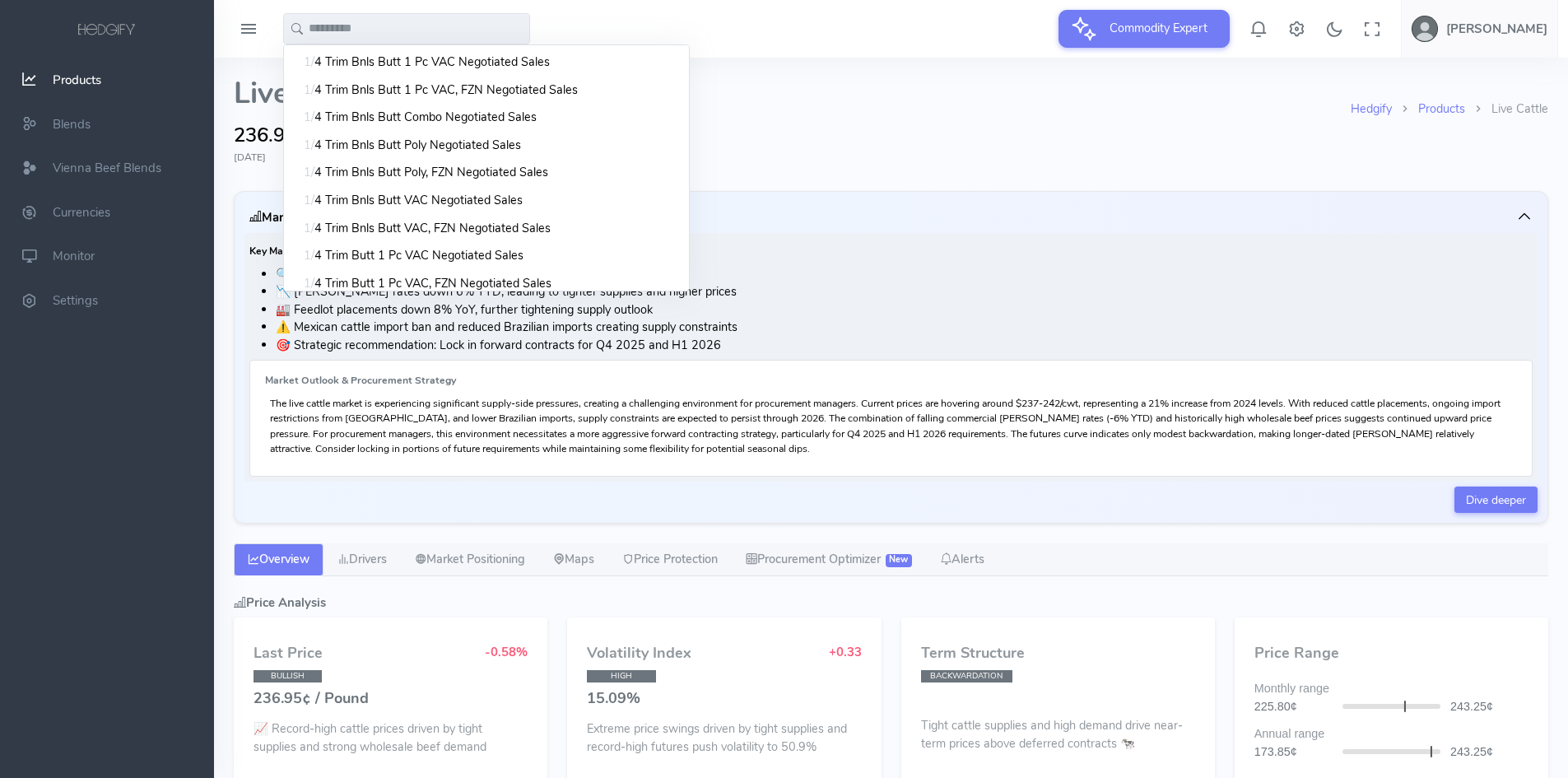
click at [103, 80] on link "Products" at bounding box center [107, 80] width 214 height 44
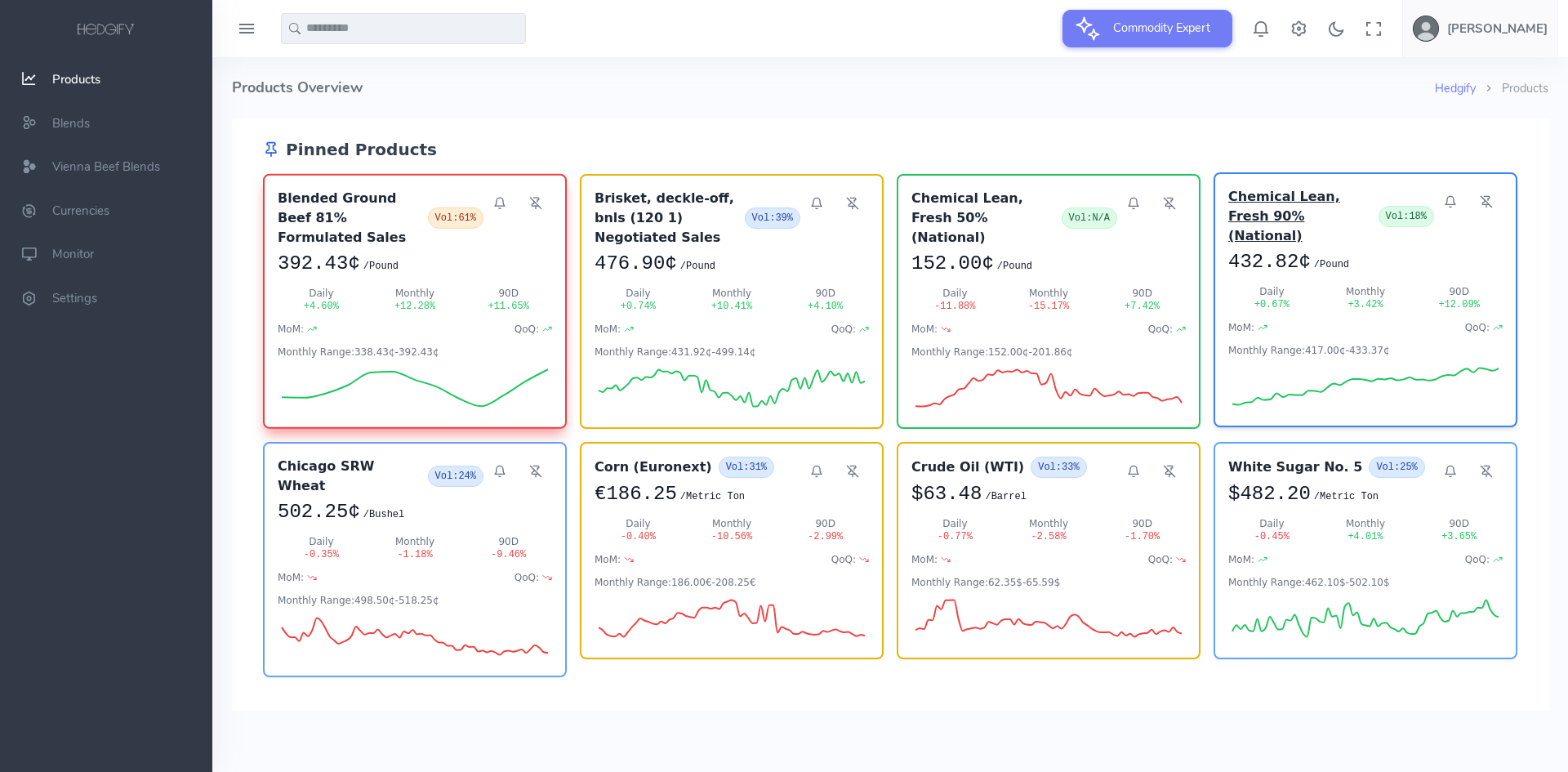
click at [1276, 209] on h3 "Chemical Lean, Fresh 90% (National)" at bounding box center [1300, 216] width 144 height 58
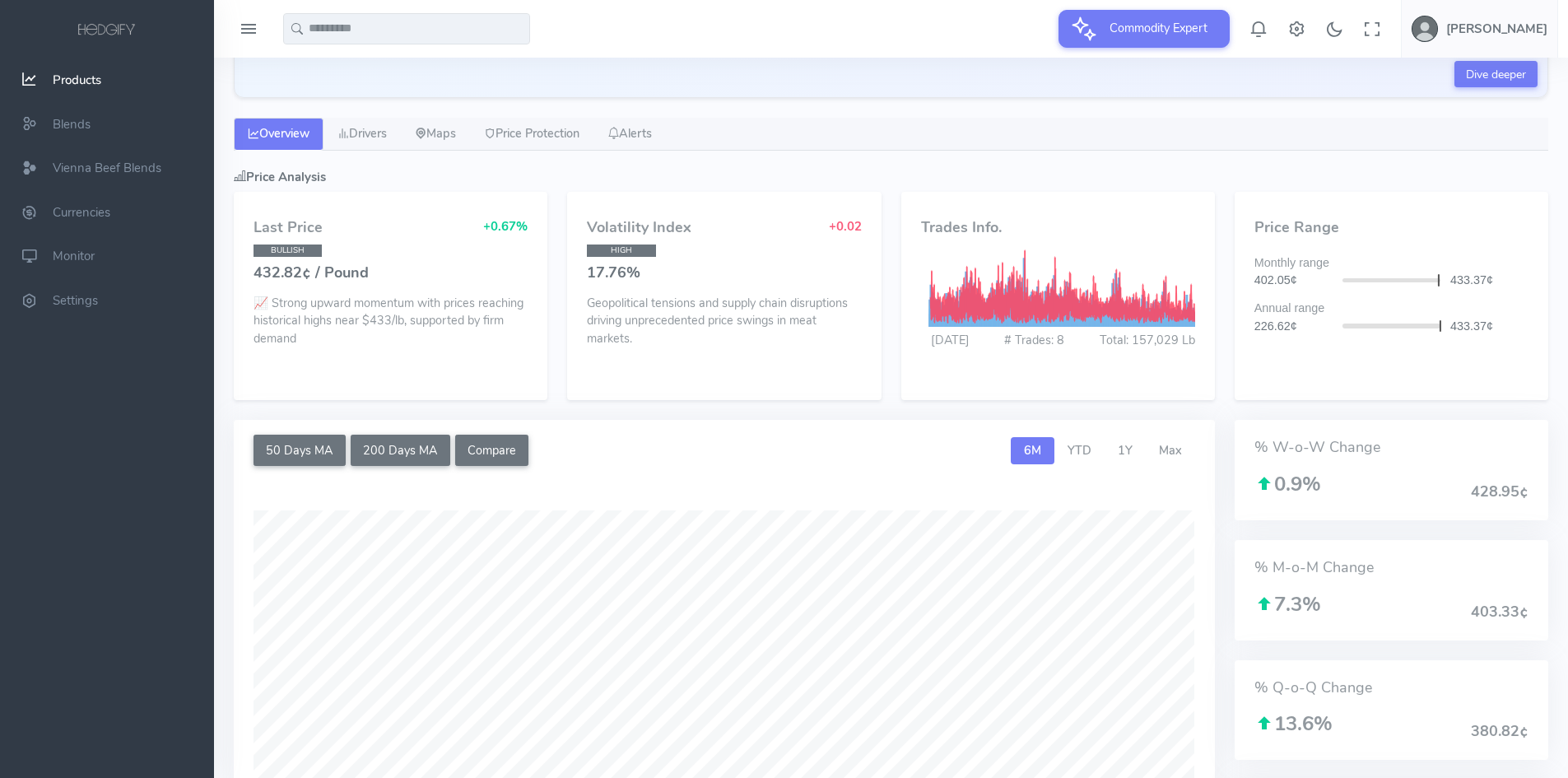
scroll to position [412, 0]
click at [359, 146] on link "Drivers" at bounding box center [362, 133] width 77 height 33
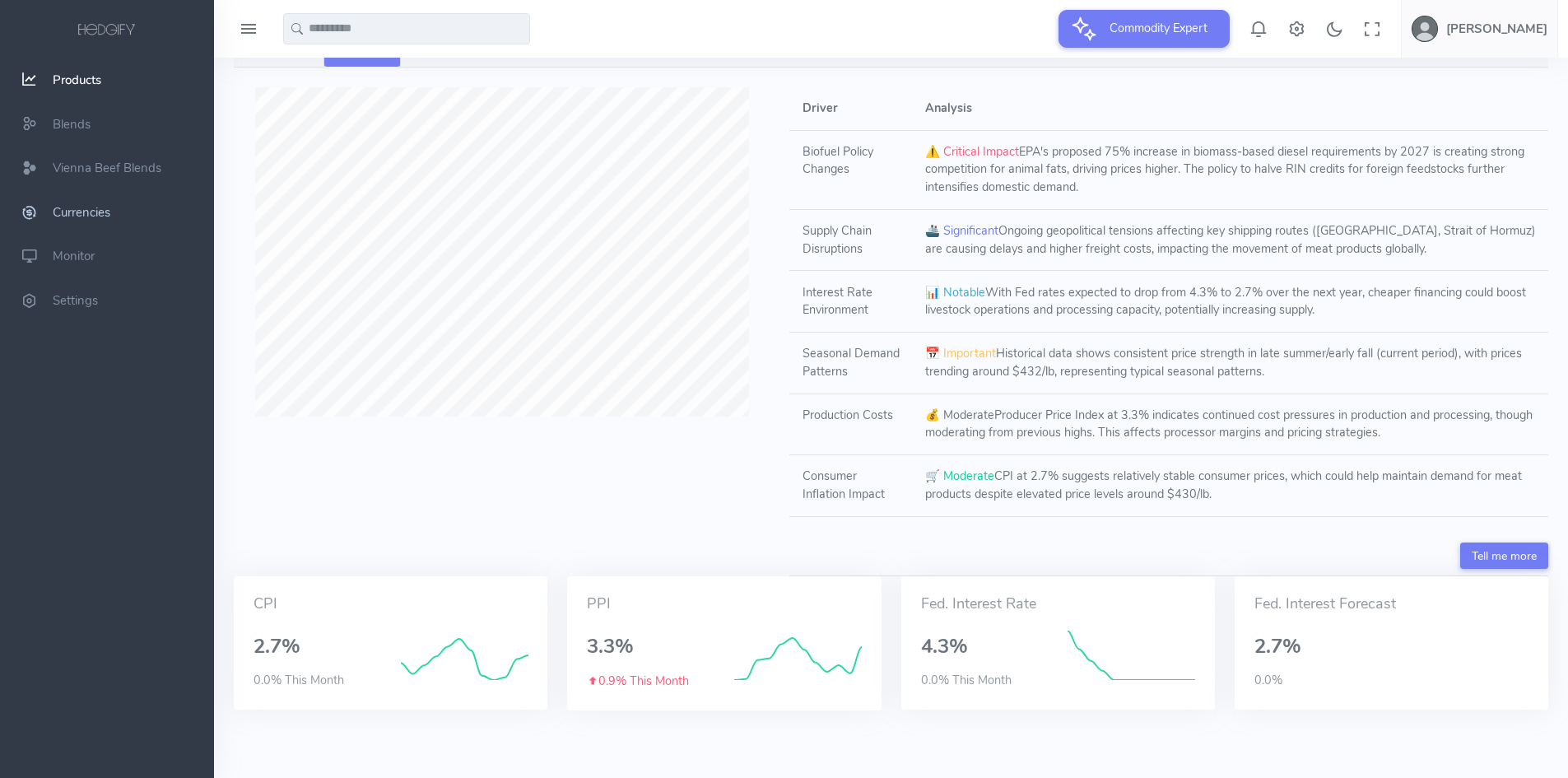
scroll to position [496, 0]
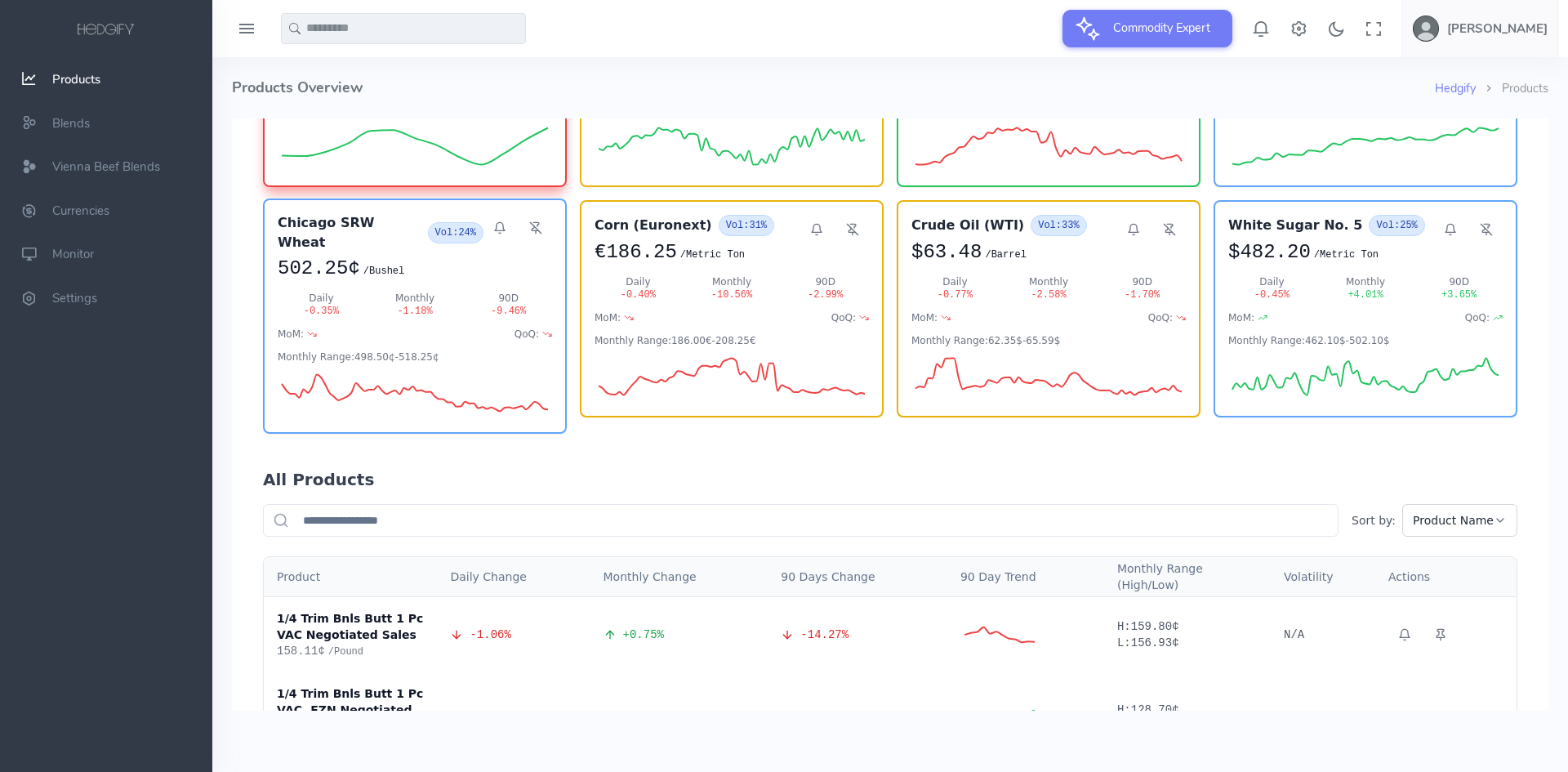
scroll to position [160, 0]
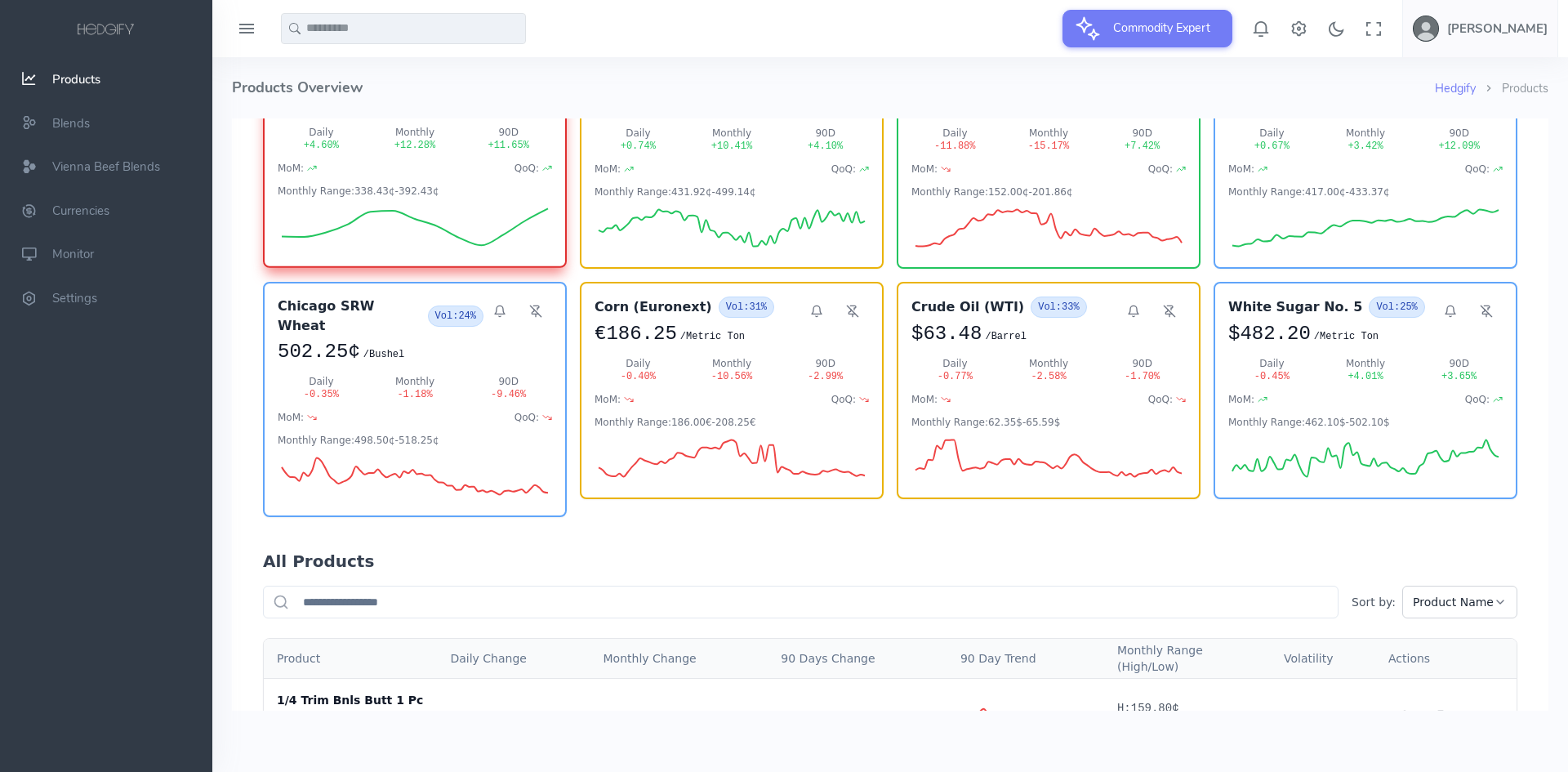
click at [449, 585] on input "text" at bounding box center [801, 602] width 1076 height 33
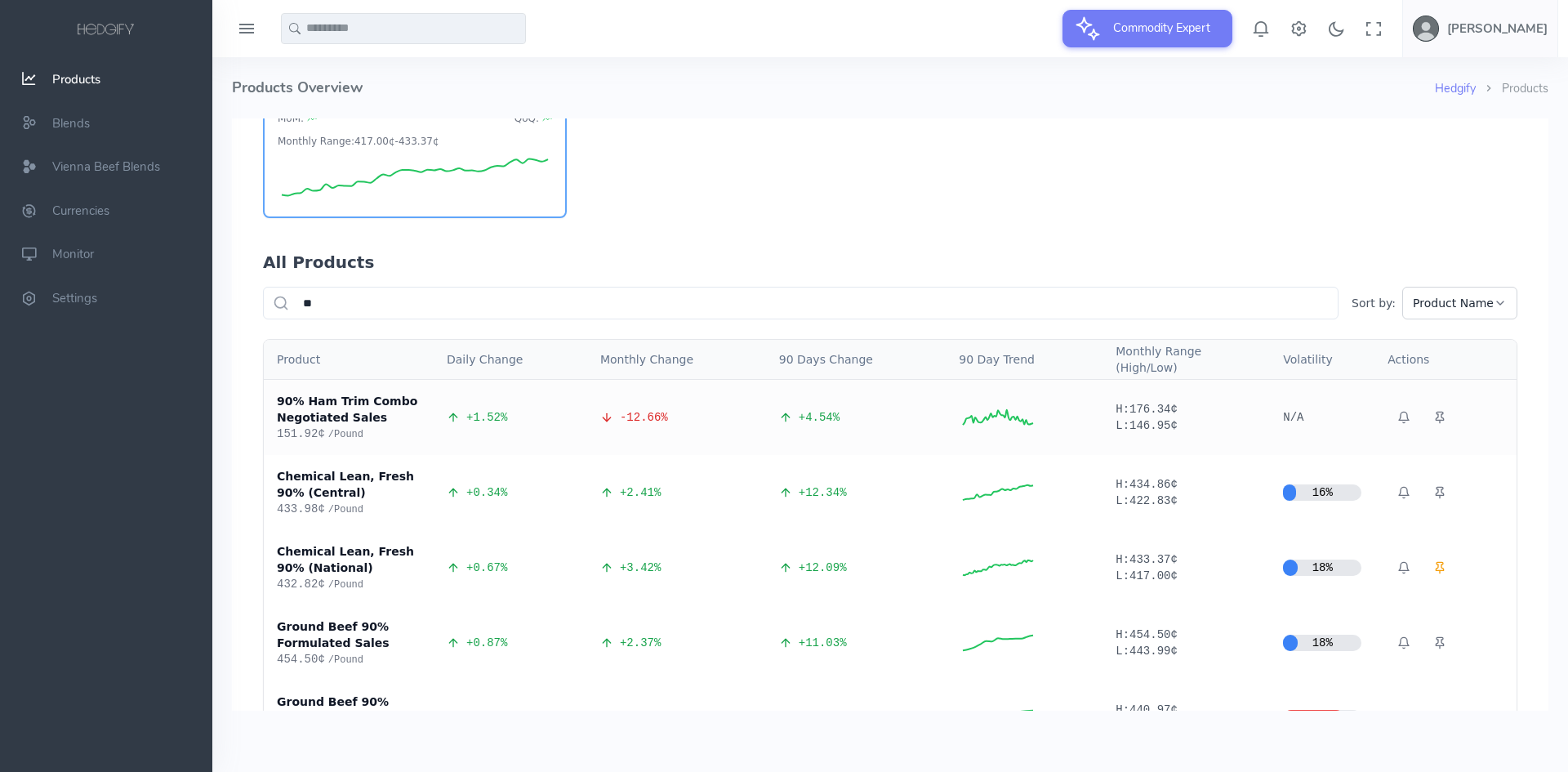
scroll to position [237, 0]
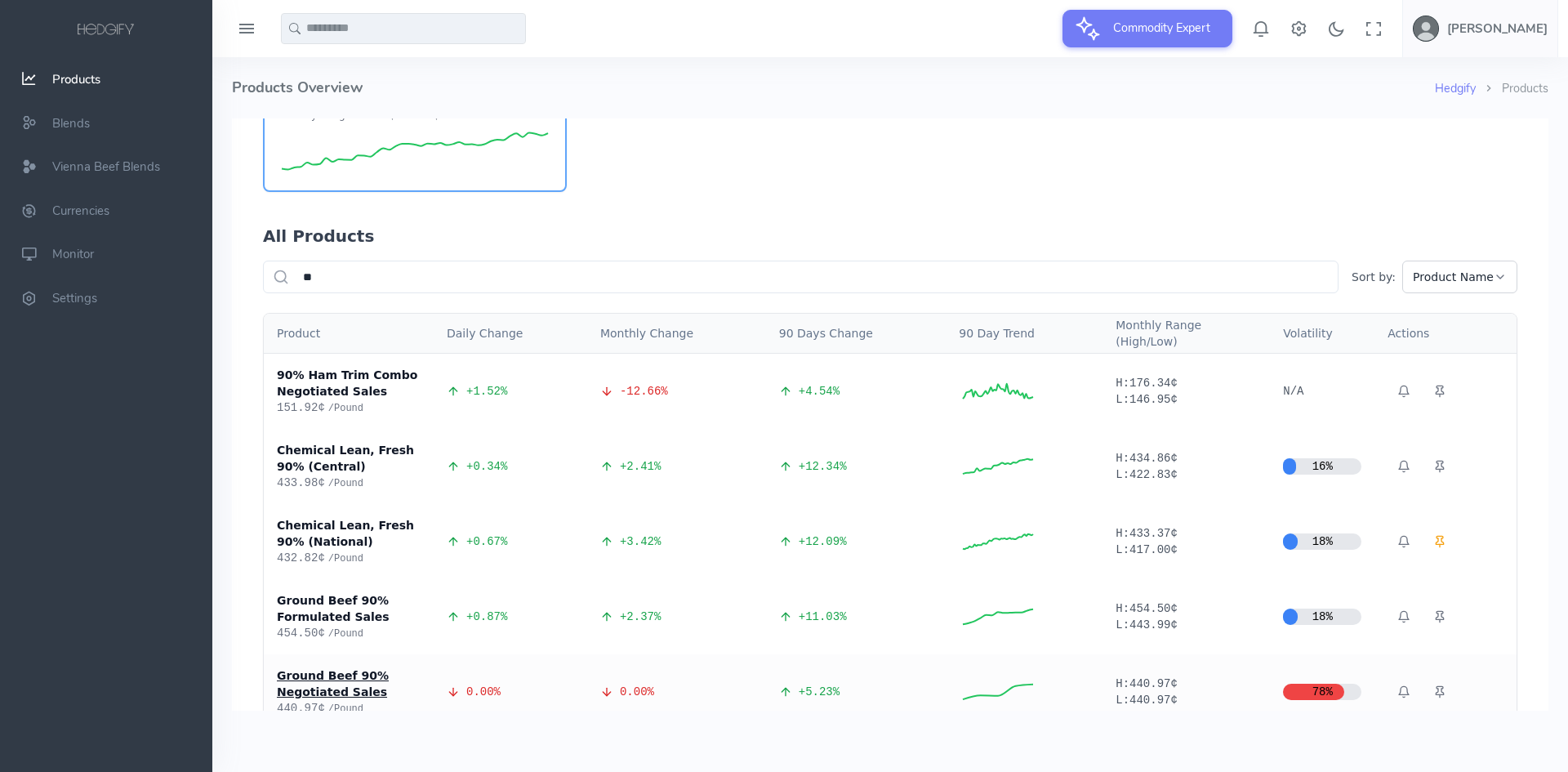
type input "**"
click at [330, 668] on div "Ground Beef 90% Negotiated Sales" at bounding box center [348, 684] width 144 height 33
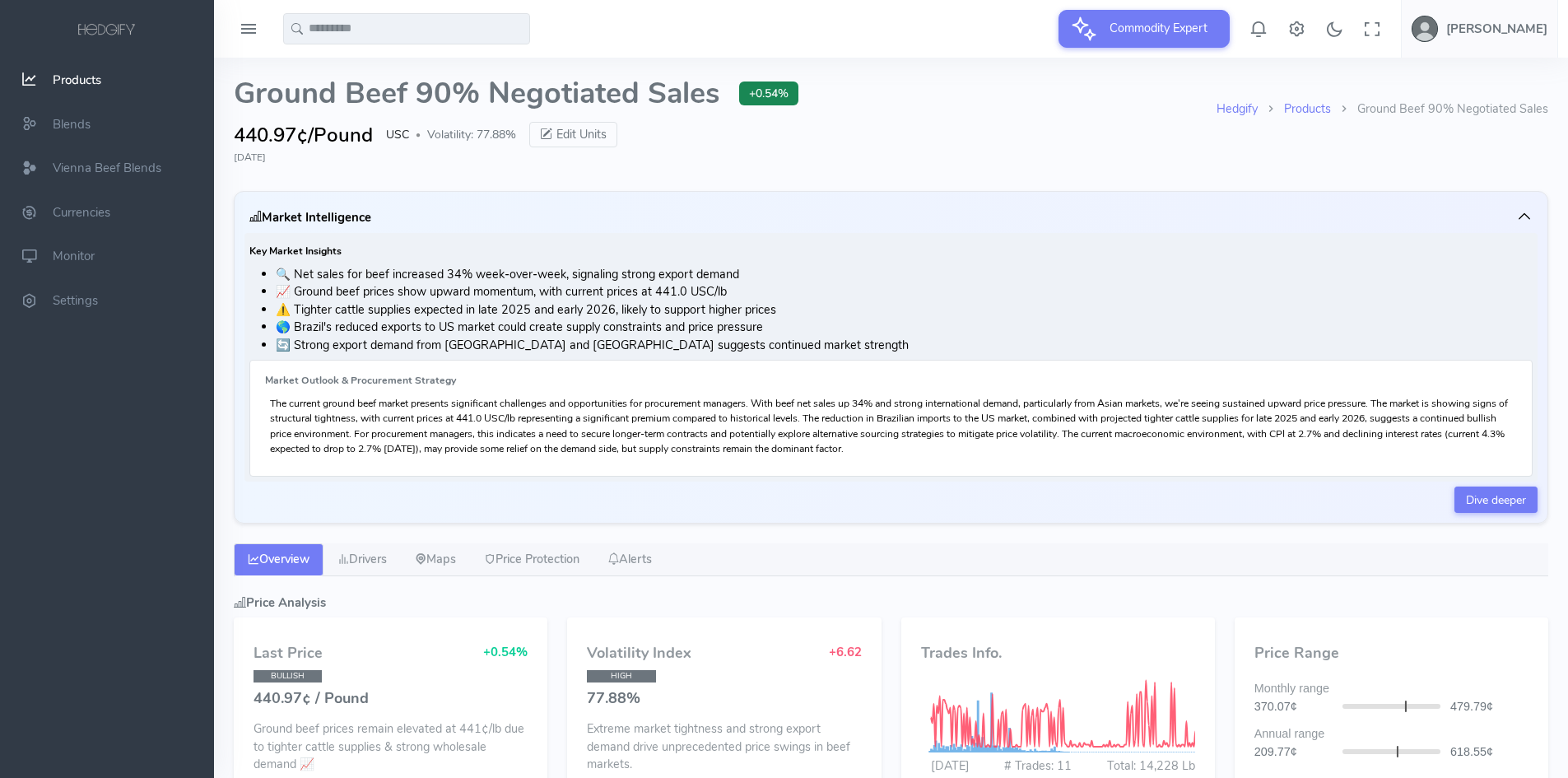
type input "**********"
